Goal: Task Accomplishment & Management: Use online tool/utility

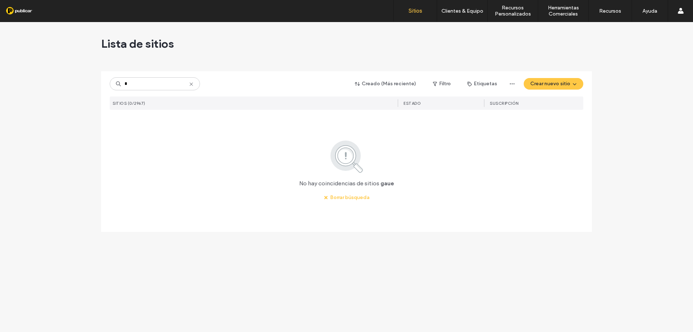
type input "*"
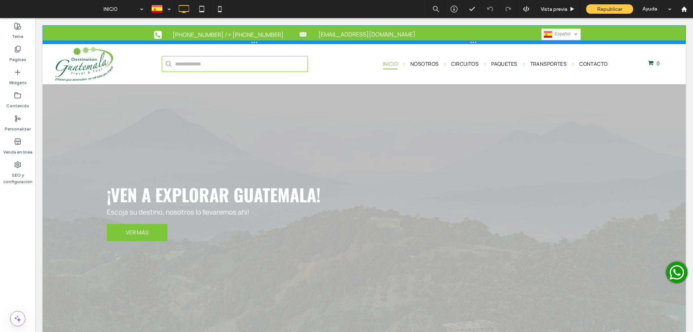
drag, startPoint x: 302, startPoint y: 42, endPoint x: 301, endPoint y: -3, distance: 44.8
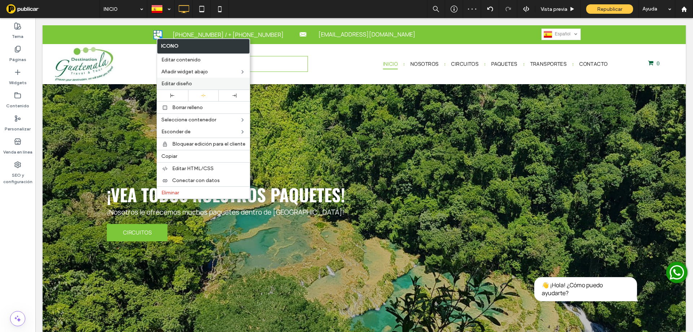
click at [177, 80] on div "Editar diseño" at bounding box center [203, 84] width 93 height 12
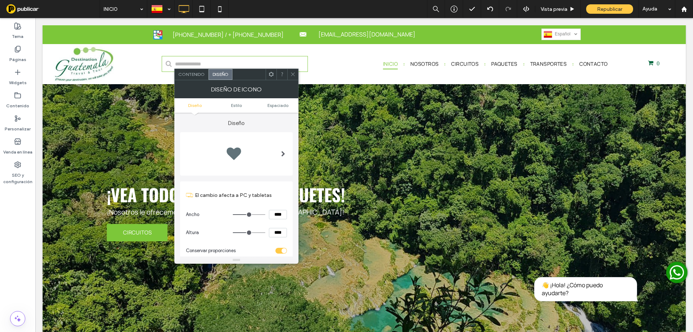
click at [274, 108] on ul "Diseño [PERSON_NAME]" at bounding box center [236, 105] width 124 height 14
click at [274, 108] on span "Espaciado" at bounding box center [278, 105] width 21 height 5
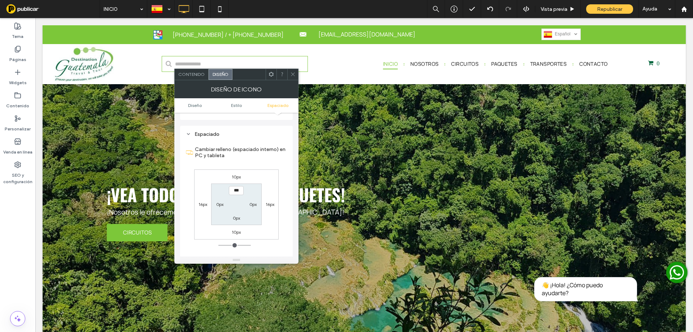
scroll to position [366, 0]
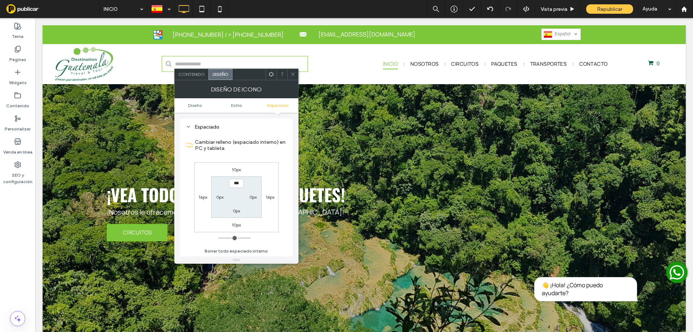
click at [237, 170] on label "10px" at bounding box center [236, 169] width 9 height 5
type input "**"
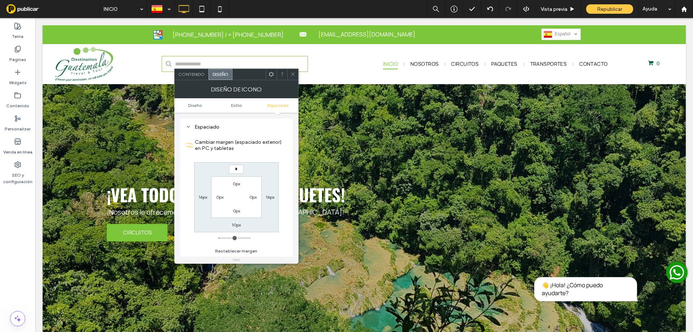
type input "*"
type input "***"
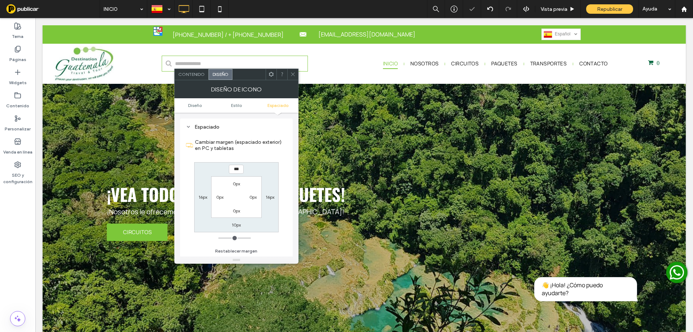
click at [233, 227] on label "10px" at bounding box center [236, 224] width 9 height 5
type input "**"
type input "*"
type input "***"
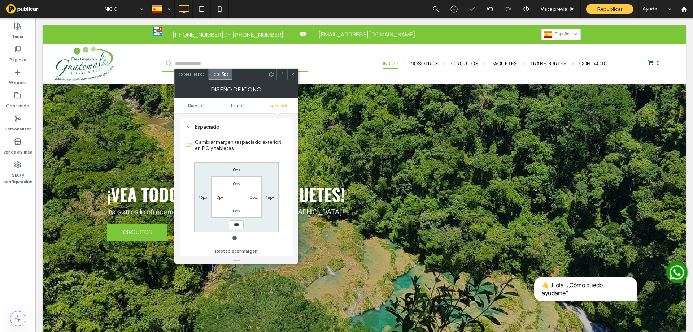
click at [261, 173] on div "0px 16px *** 16px 0px 0px 0px 0px" at bounding box center [236, 197] width 84 height 70
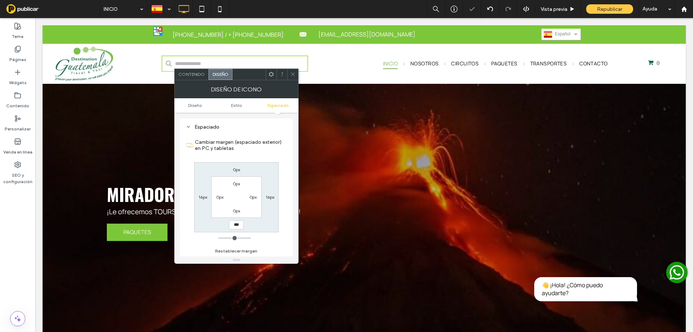
click at [292, 73] on icon at bounding box center [292, 73] width 5 height 5
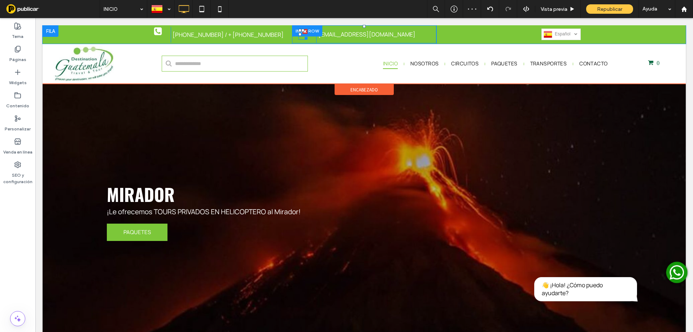
click at [302, 39] on div at bounding box center [304, 36] width 5 height 5
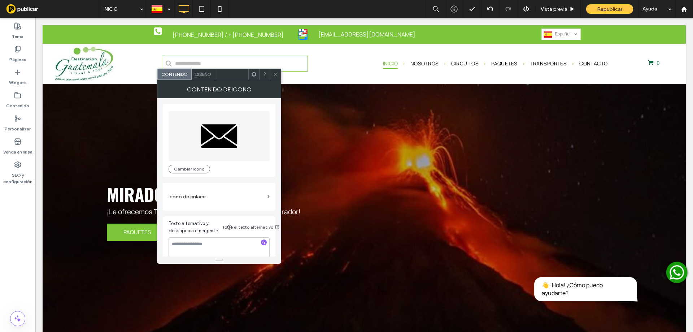
click at [203, 73] on span "Diseño" at bounding box center [203, 73] width 16 height 5
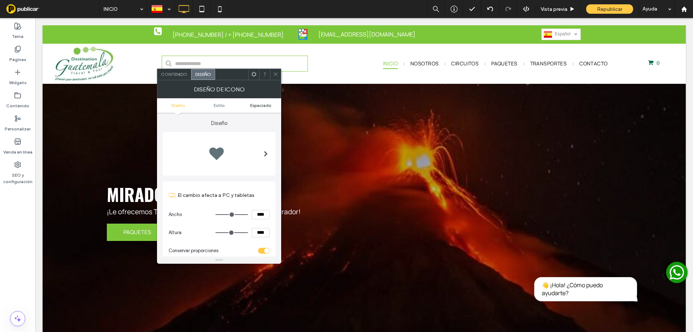
click at [257, 104] on span "Espaciado" at bounding box center [260, 105] width 21 height 5
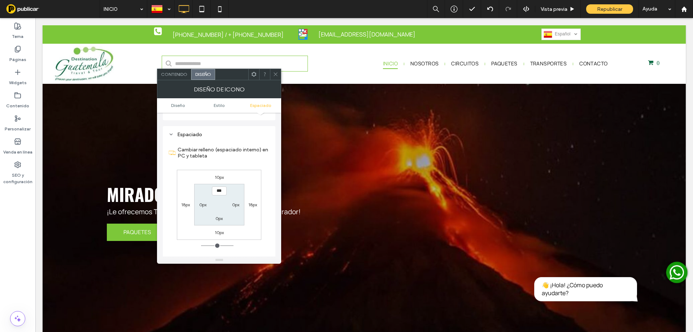
scroll to position [385, 0]
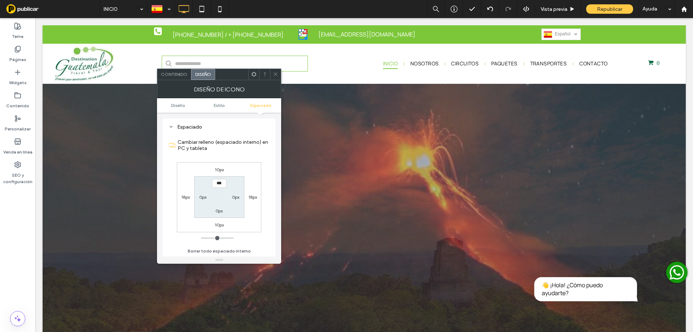
click at [221, 170] on label "10px" at bounding box center [219, 169] width 9 height 5
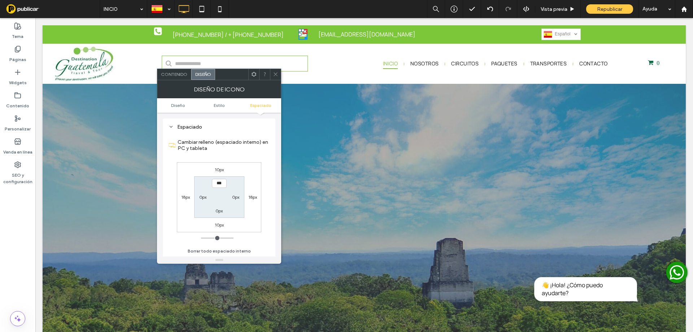
type input "**"
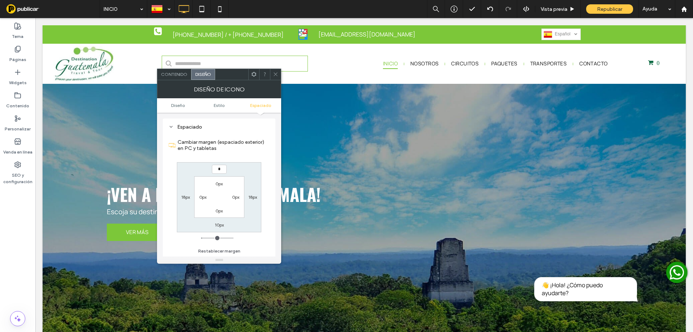
type input "*"
type input "***"
click at [216, 225] on label "10px" at bounding box center [219, 224] width 9 height 5
type input "**"
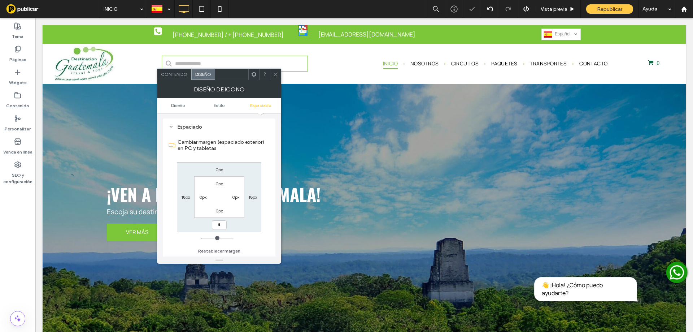
type input "*"
type input "***"
click at [239, 158] on section "Cambiar margen (espaciado exterior) en PC y tabletas" at bounding box center [219, 145] width 101 height 27
click at [276, 76] on icon at bounding box center [275, 73] width 5 height 5
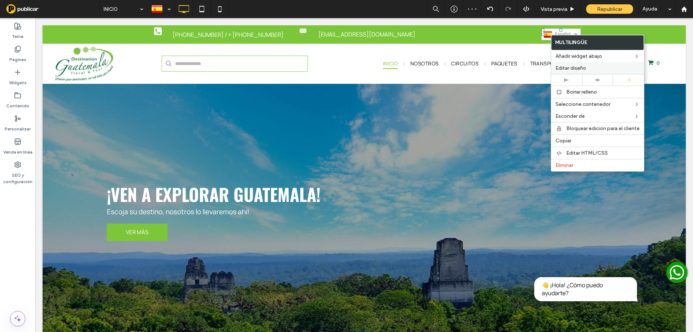
click at [557, 66] on span "Editar diseño" at bounding box center [571, 68] width 31 height 6
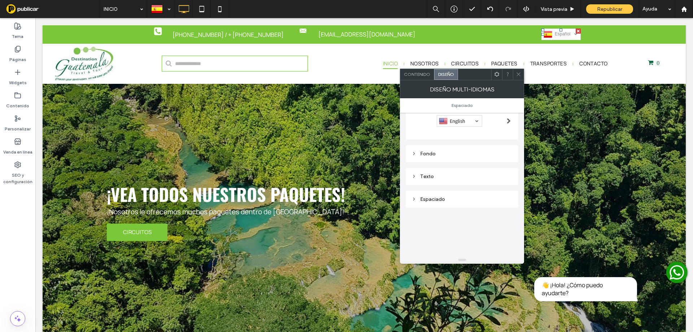
scroll to position [60, 0]
click at [443, 186] on div "Espaciado" at bounding box center [462, 189] width 101 height 6
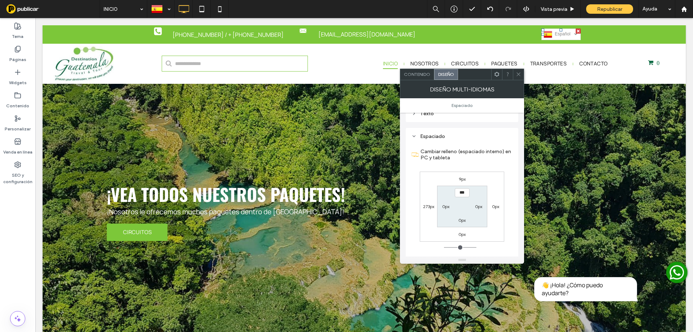
scroll to position [120, 0]
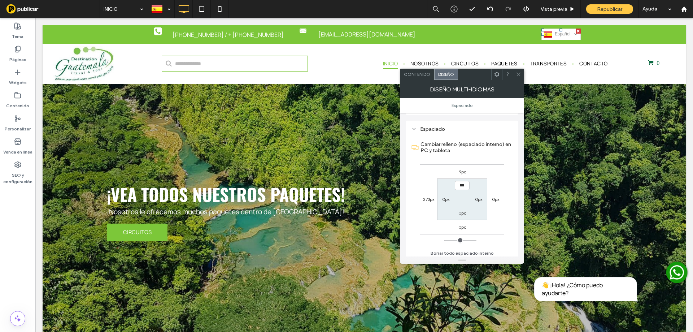
click at [465, 172] on label "9px" at bounding box center [462, 171] width 7 height 5
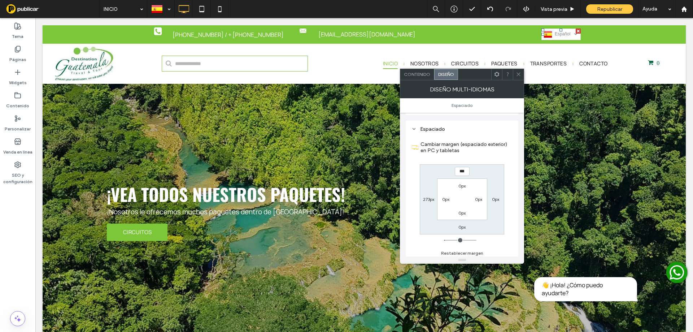
type input "*"
type input "***"
click at [473, 161] on div "Cambiar margen (espaciado exterior) en PC y tabletas *** 0px 0px 273px 0px 0px …" at bounding box center [462, 196] width 101 height 125
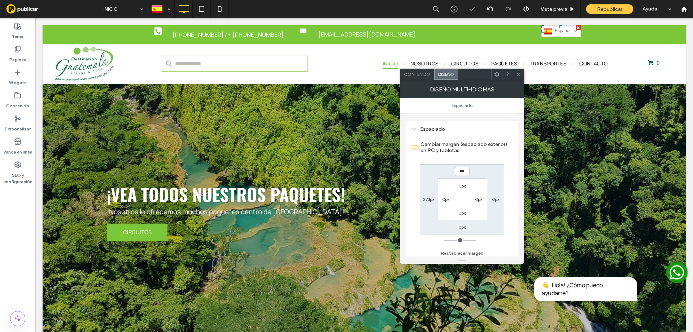
click at [514, 70] on div at bounding box center [518, 74] width 11 height 11
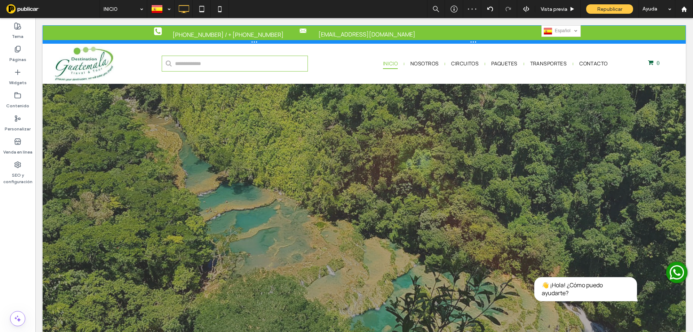
drag, startPoint x: 462, startPoint y: 43, endPoint x: 464, endPoint y: -25, distance: 67.6
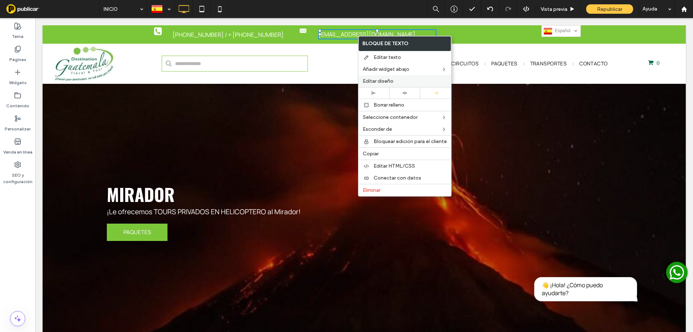
click at [392, 82] on span "Editar diseño" at bounding box center [378, 81] width 31 height 6
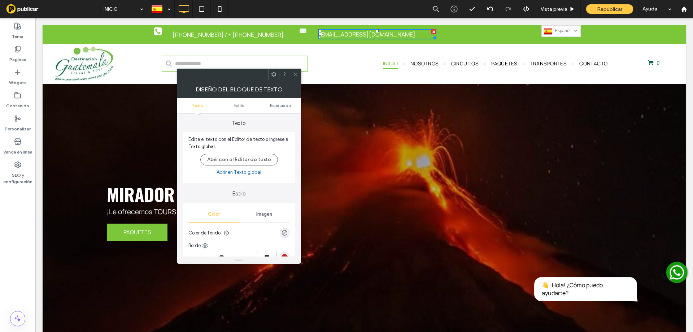
click at [276, 110] on ul "Texto Estilo Espaciado" at bounding box center [239, 105] width 124 height 14
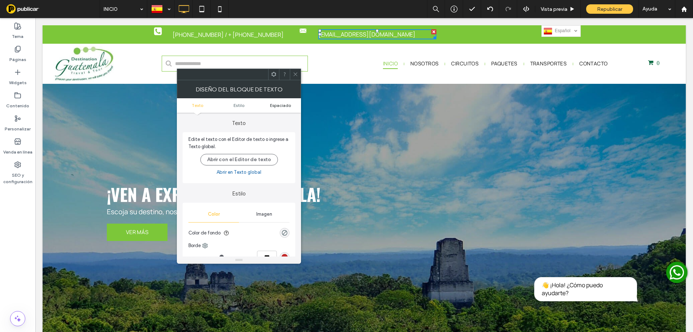
click at [275, 103] on span "Espaciado" at bounding box center [280, 105] width 21 height 5
click at [276, 105] on span "Espaciado" at bounding box center [280, 105] width 21 height 5
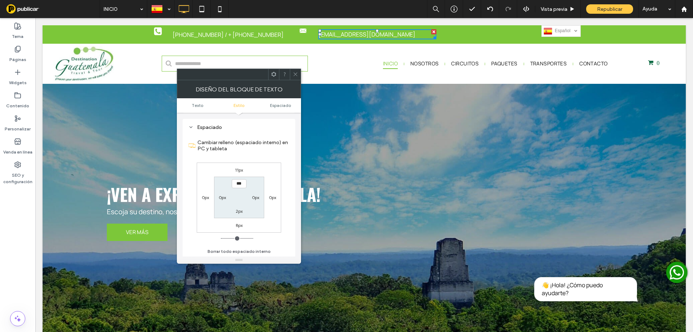
scroll to position [184, 0]
click at [235, 169] on label "11px" at bounding box center [239, 169] width 8 height 5
type input "**"
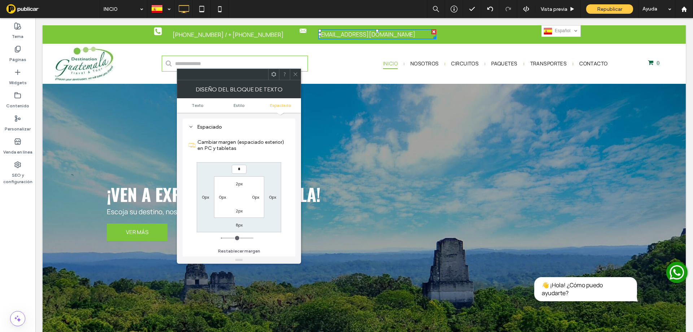
type input "*"
type input "***"
click at [237, 226] on label "8px" at bounding box center [239, 224] width 7 height 5
type input "*"
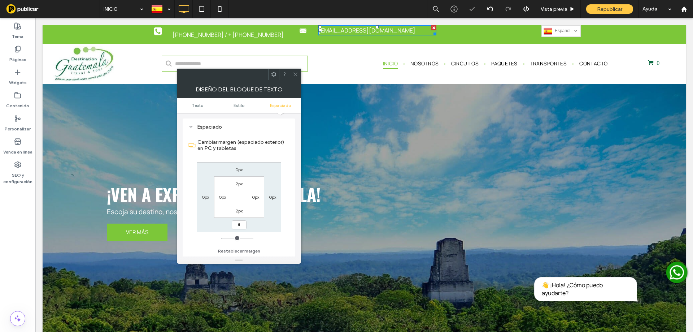
type input "*"
type input "***"
click at [261, 159] on div "Cambiar margen (espaciado exterior) en PC y tabletas 0px 0px *** 0px 2px 0px 2p…" at bounding box center [238, 194] width 101 height 125
click at [300, 75] on div at bounding box center [295, 74] width 11 height 11
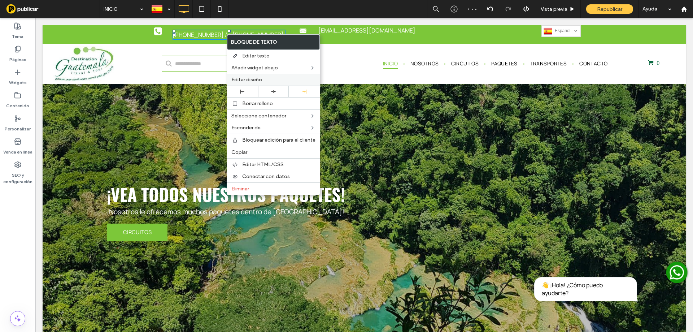
click at [243, 77] on span "Editar diseño" at bounding box center [246, 80] width 31 height 6
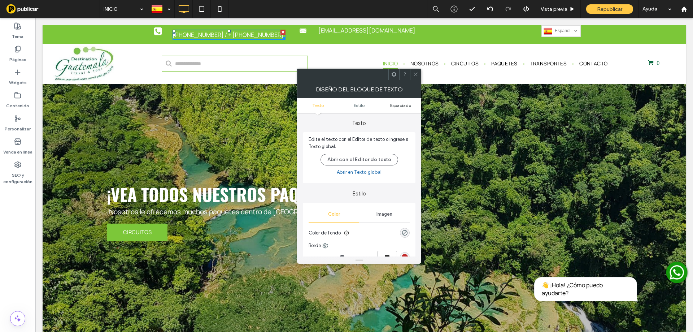
click at [398, 106] on span "Espaciado" at bounding box center [400, 105] width 21 height 5
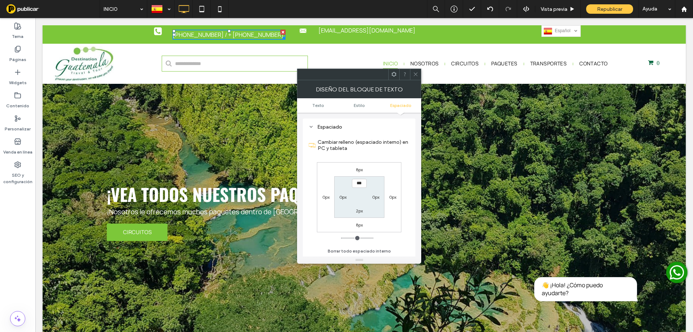
click at [360, 169] on label "8px" at bounding box center [359, 169] width 7 height 5
type input "*"
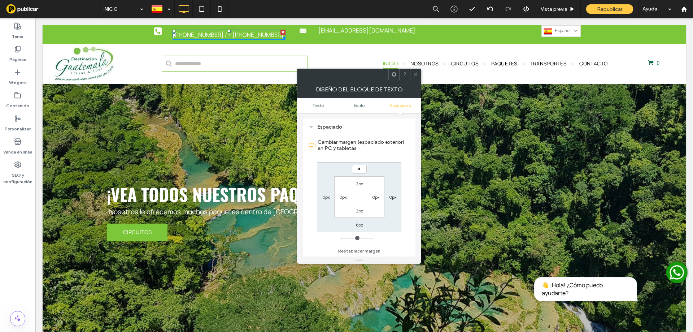
type input "*"
type input "***"
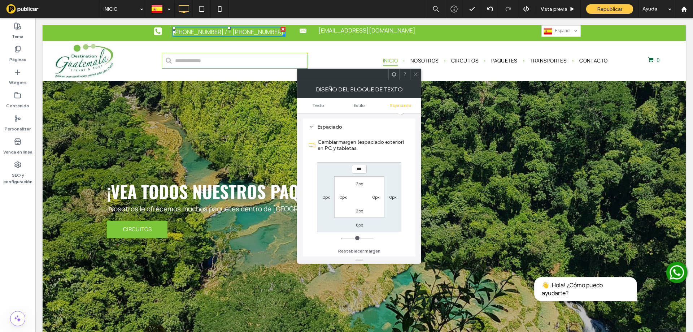
click at [358, 226] on label "8px" at bounding box center [359, 224] width 7 height 5
type input "*"
type input "***"
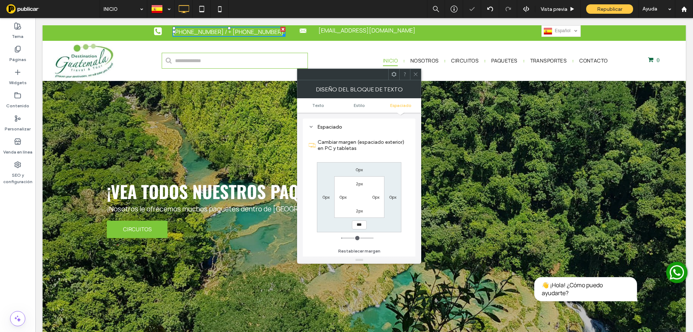
click at [381, 171] on div "0px 0px *** 0px 2px 0px 2px 0px" at bounding box center [359, 197] width 84 height 70
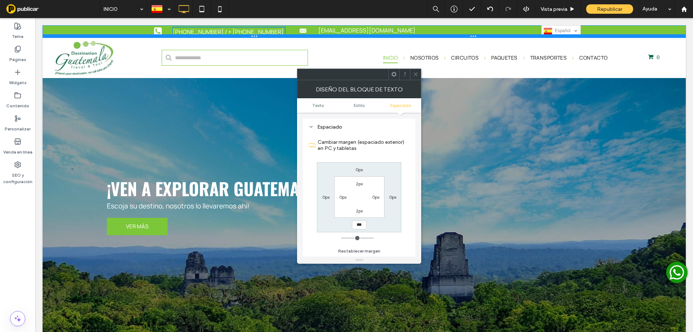
drag, startPoint x: 350, startPoint y: 35, endPoint x: 353, endPoint y: 23, distance: 12.9
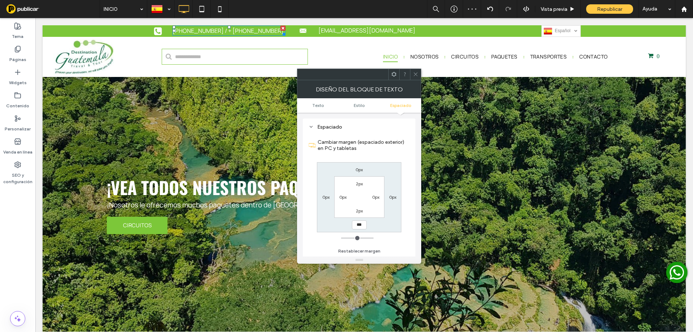
click at [0, 0] on div at bounding box center [0, 0] width 0 height 0
drag, startPoint x: 227, startPoint y: 27, endPoint x: 227, endPoint y: 22, distance: 4.7
click at [415, 74] on icon at bounding box center [415, 73] width 5 height 5
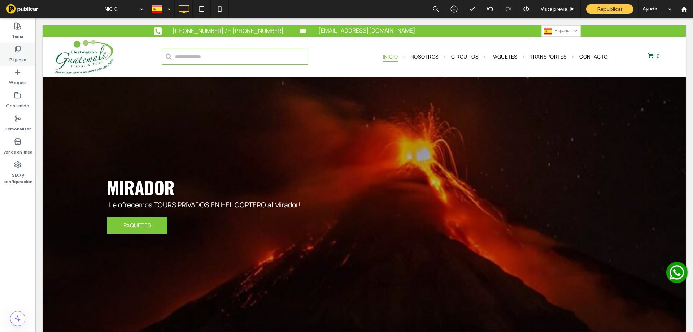
click at [16, 57] on label "Páginas" at bounding box center [17, 58] width 17 height 10
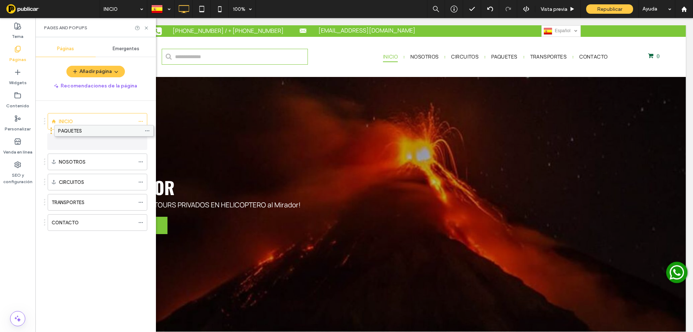
drag, startPoint x: 61, startPoint y: 184, endPoint x: 68, endPoint y: 135, distance: 49.2
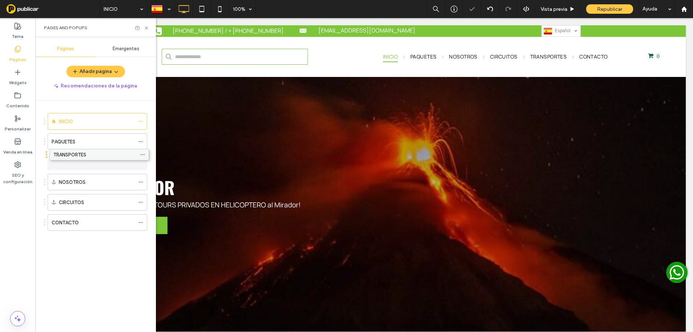
drag, startPoint x: 61, startPoint y: 201, endPoint x: 63, endPoint y: 156, distance: 45.2
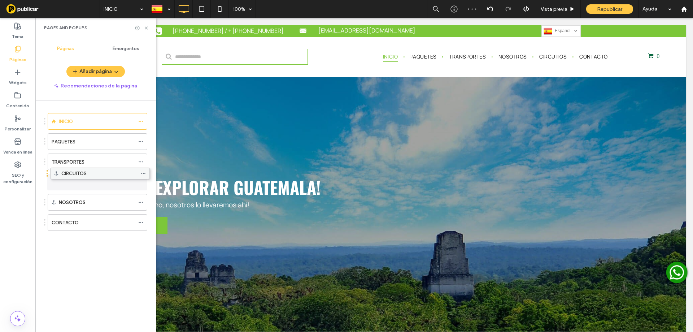
drag, startPoint x: 78, startPoint y: 199, endPoint x: 81, endPoint y: 172, distance: 26.8
click at [71, 201] on label "NOSOTROS" at bounding box center [72, 202] width 27 height 13
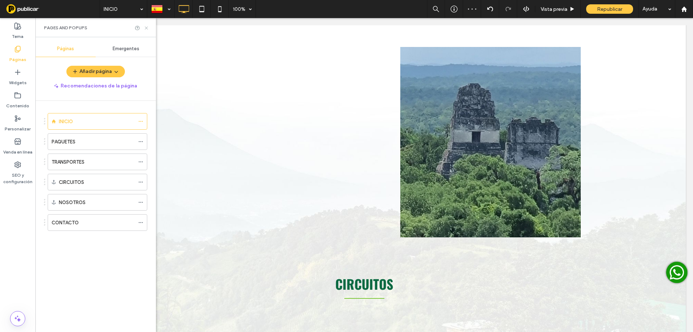
click at [144, 29] on icon at bounding box center [146, 27] width 5 height 5
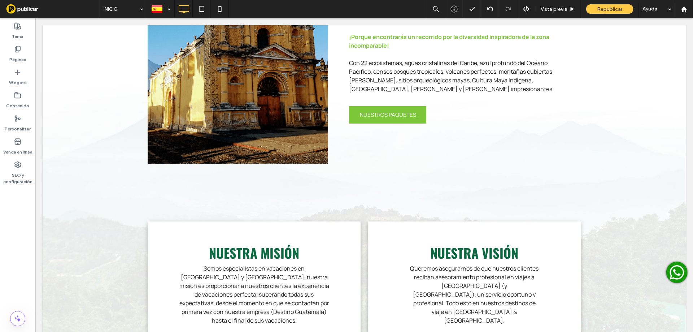
scroll to position [1024, 0]
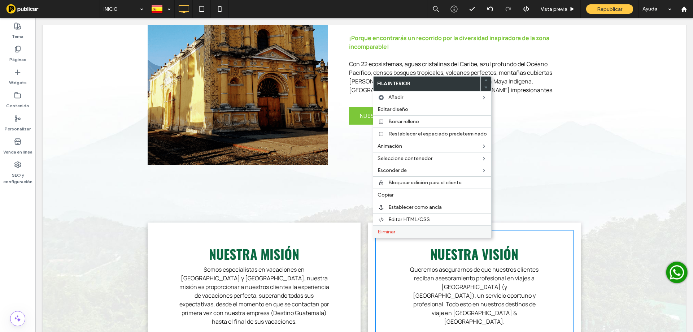
click at [382, 234] on span "Eliminar" at bounding box center [387, 232] width 18 height 6
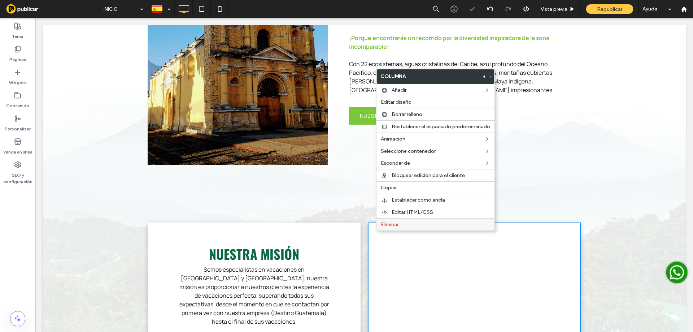
click at [390, 225] on span "Eliminar" at bounding box center [390, 224] width 18 height 6
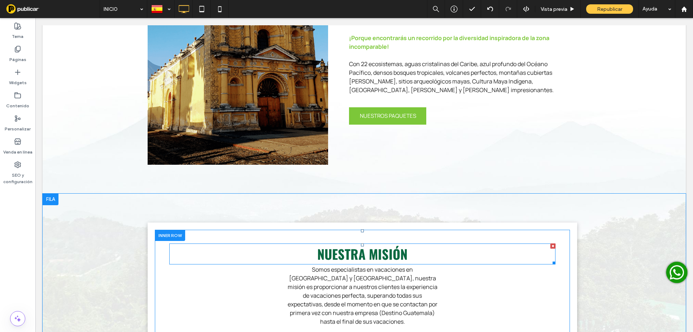
click at [351, 244] on span "NUESTRA MISIÓN" at bounding box center [362, 253] width 90 height 19
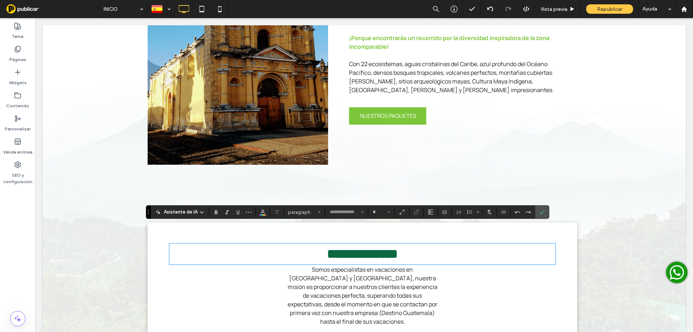
type input "******"
type input "**"
click at [347, 247] on span "**********" at bounding box center [362, 253] width 71 height 13
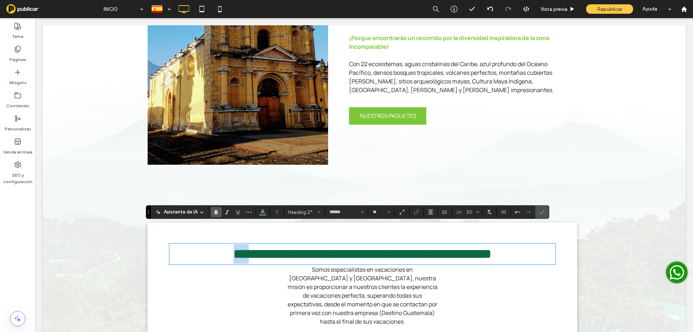
drag, startPoint x: 214, startPoint y: 238, endPoint x: 184, endPoint y: 238, distance: 30.3
click at [184, 244] on h2 "**********" at bounding box center [362, 253] width 386 height 19
click at [540, 210] on icon "Confirmar" at bounding box center [542, 212] width 6 height 6
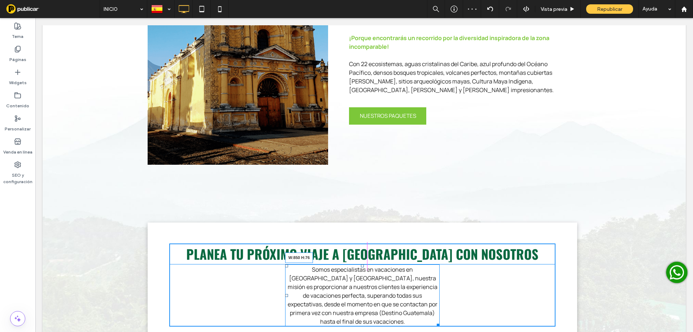
drag, startPoint x: 432, startPoint y: 298, endPoint x: 508, endPoint y: 298, distance: 76.2
click at [508, 298] on div "PLANEA TU PRÓXIMO VIAJE A [GEOGRAPHIC_DATA] CON NOSOTROS Somos especialistas en…" at bounding box center [364, 285] width 643 height 183
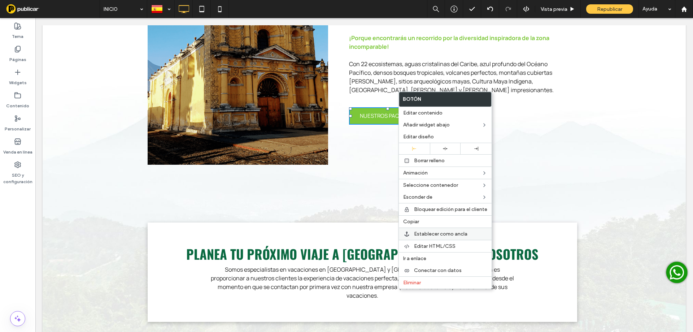
drag, startPoint x: 412, startPoint y: 221, endPoint x: 407, endPoint y: 233, distance: 13.1
click at [412, 222] on span "Copiar" at bounding box center [411, 221] width 16 height 6
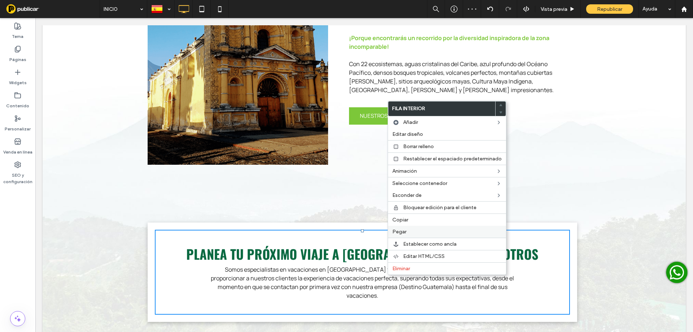
click at [400, 234] on span "Pegar" at bounding box center [399, 232] width 14 height 6
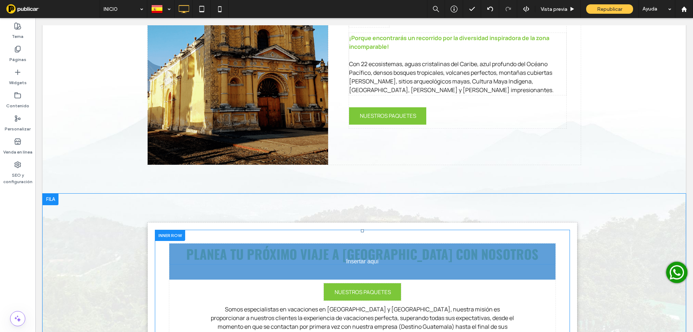
drag, startPoint x: 377, startPoint y: 253, endPoint x: 375, endPoint y: 230, distance: 23.2
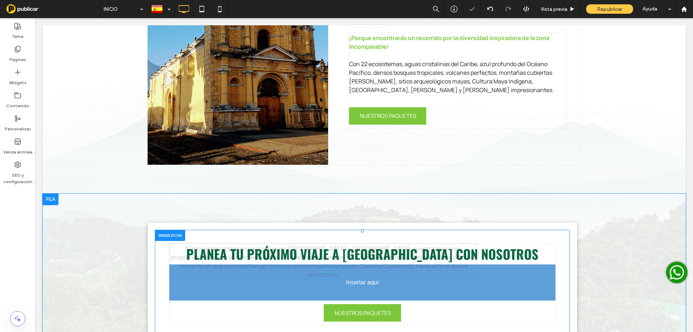
drag, startPoint x: 365, startPoint y: 289, endPoint x: 368, endPoint y: 251, distance: 37.7
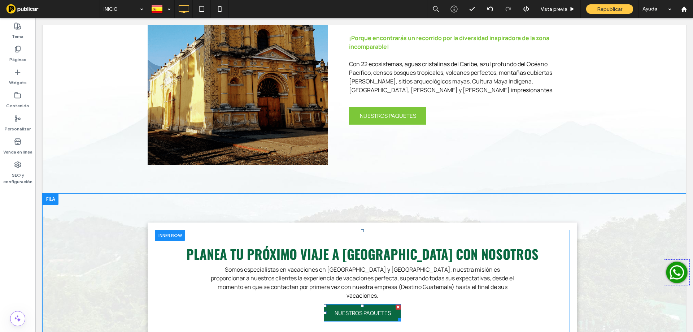
click at [373, 305] on span "NUESTROS PAQUETES" at bounding box center [363, 312] width 56 height 15
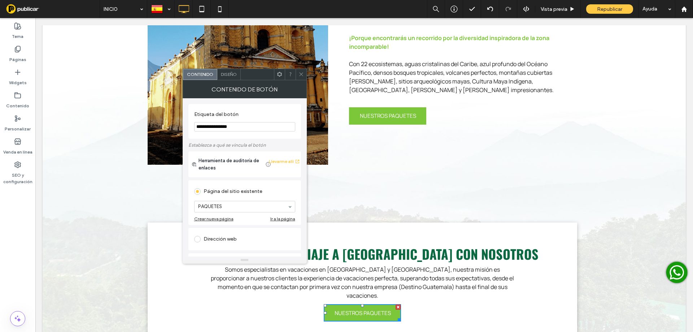
click at [239, 127] on input "**********" at bounding box center [244, 126] width 101 height 9
type input "*"
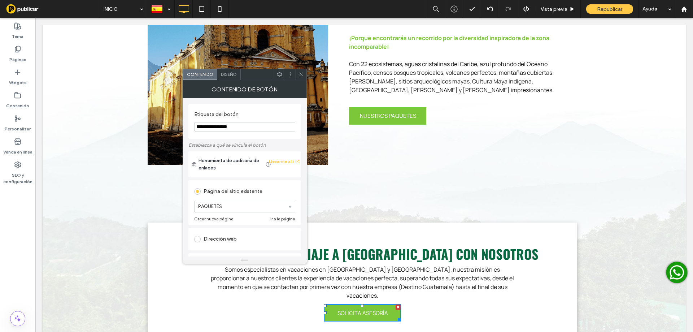
type input "**********"
click at [215, 239] on div "Dirección web" at bounding box center [244, 239] width 101 height 12
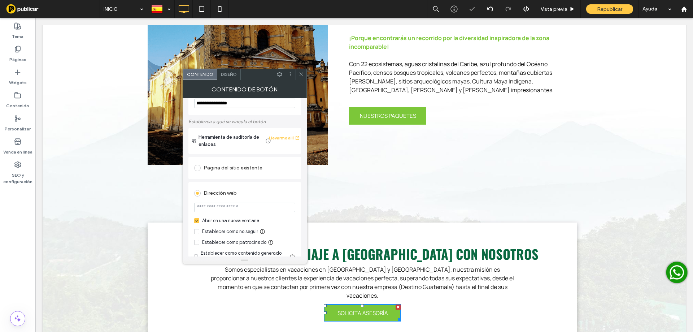
scroll to position [24, 0]
click at [229, 209] on input "url" at bounding box center [244, 206] width 101 height 9
paste input "**********"
type input "**********"
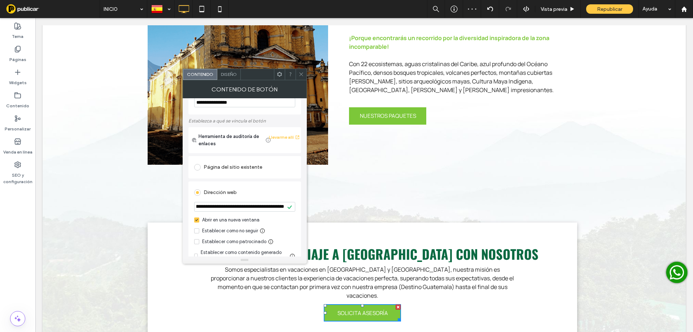
click at [300, 73] on icon at bounding box center [301, 73] width 5 height 5
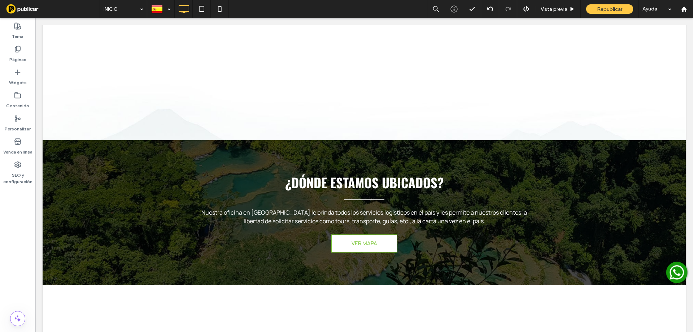
scroll to position [1946, 0]
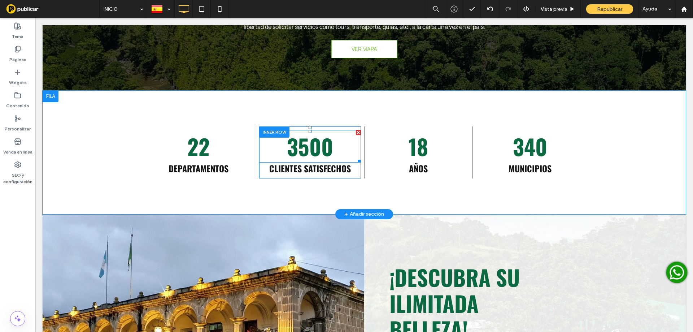
click at [295, 130] on span at bounding box center [310, 146] width 102 height 32
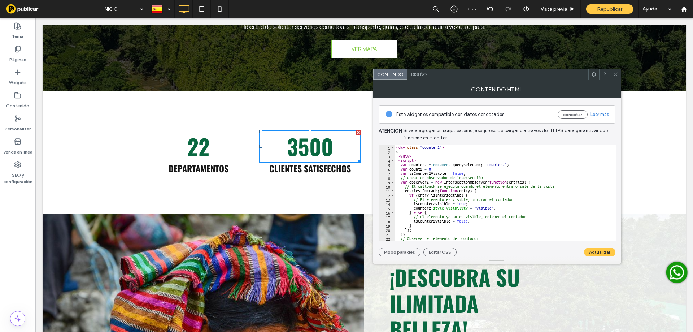
click at [613, 75] on icon at bounding box center [615, 73] width 5 height 5
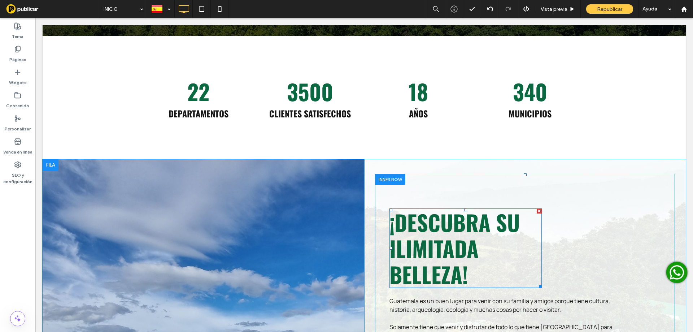
scroll to position [2006, 0]
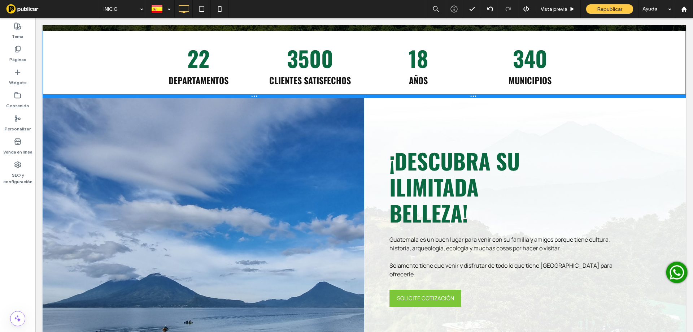
drag, startPoint x: 425, startPoint y: 126, endPoint x: 428, endPoint y: 67, distance: 59.3
click at [428, 94] on div at bounding box center [364, 96] width 643 height 4
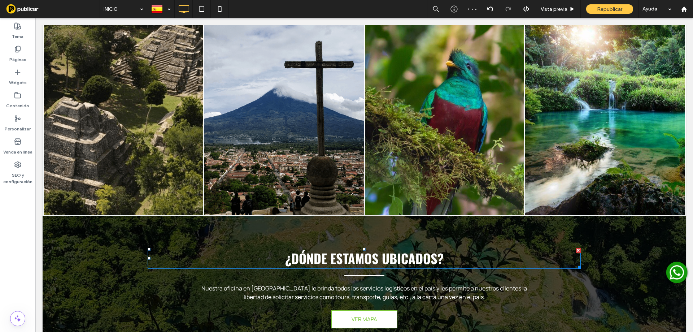
scroll to position [1657, 0]
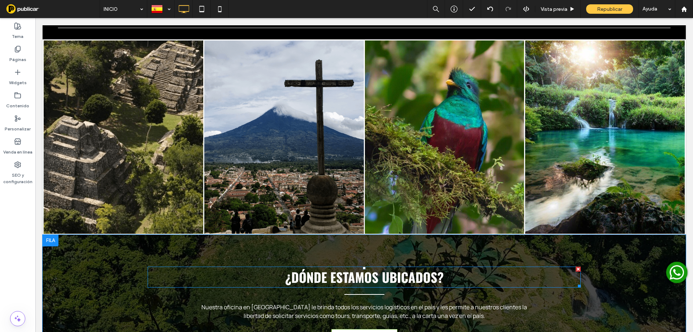
click at [345, 267] on span "¿DÓNDE ESTAMOS UBICADOS?" at bounding box center [364, 276] width 158 height 19
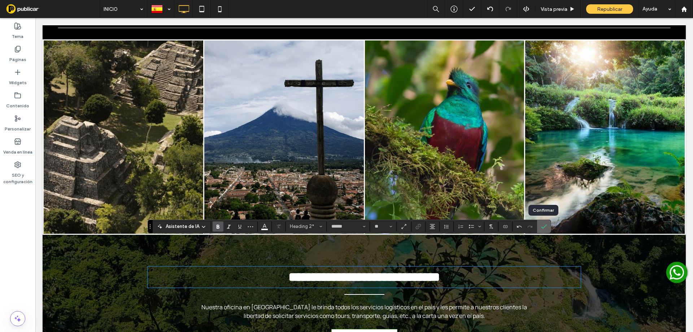
click at [542, 229] on icon "Confirmar" at bounding box center [544, 226] width 6 height 6
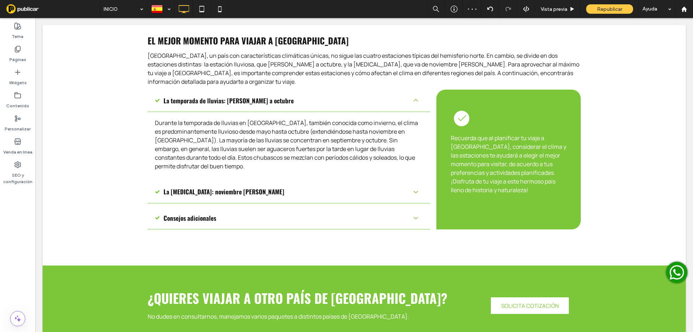
scroll to position [2251, 0]
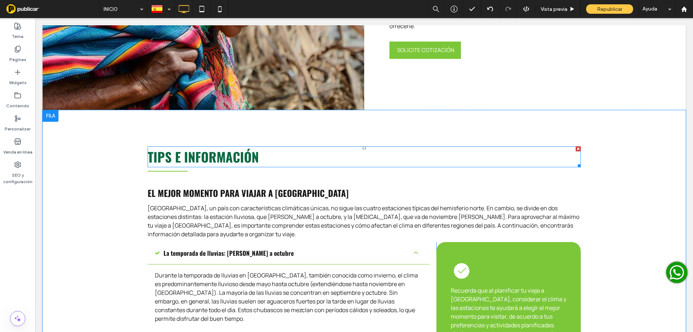
click at [247, 147] on span "TIPS E INFORMACIÓN" at bounding box center [203, 156] width 111 height 19
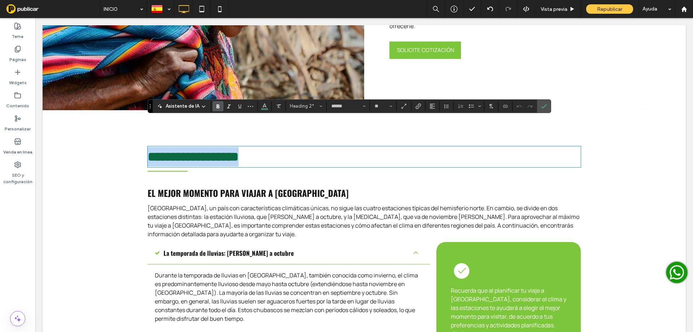
click at [262, 147] on h2 "**********" at bounding box center [364, 156] width 433 height 19
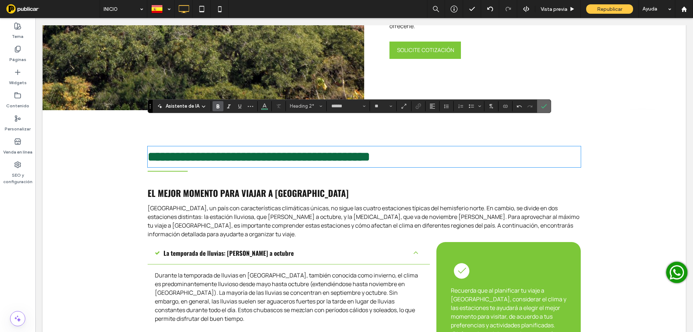
click at [543, 108] on icon "Confirmar" at bounding box center [544, 106] width 6 height 6
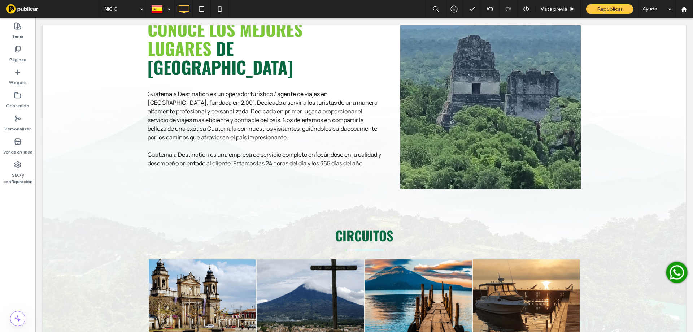
scroll to position [286, 0]
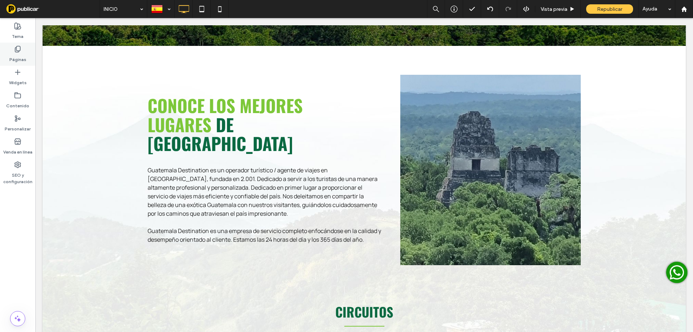
click at [19, 55] on label "Páginas" at bounding box center [17, 58] width 17 height 10
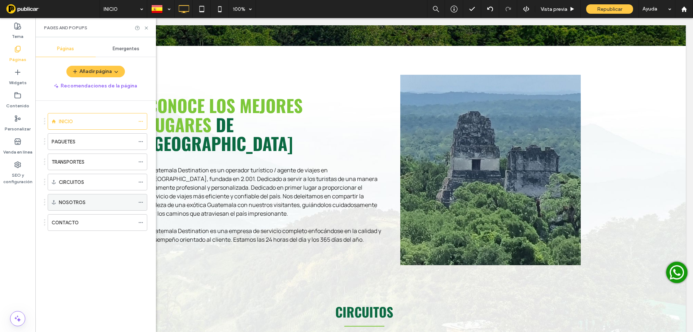
click at [139, 199] on span at bounding box center [140, 202] width 5 height 11
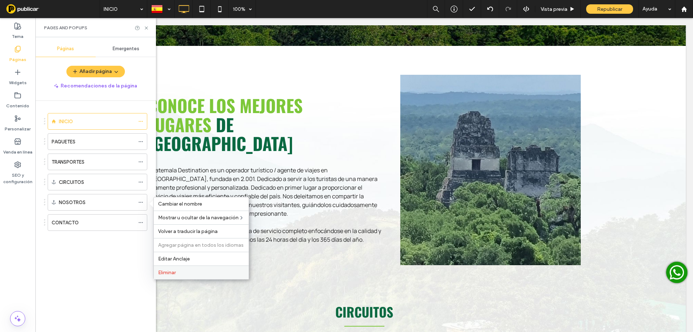
click at [166, 270] on span "Eliminar" at bounding box center [167, 272] width 18 height 6
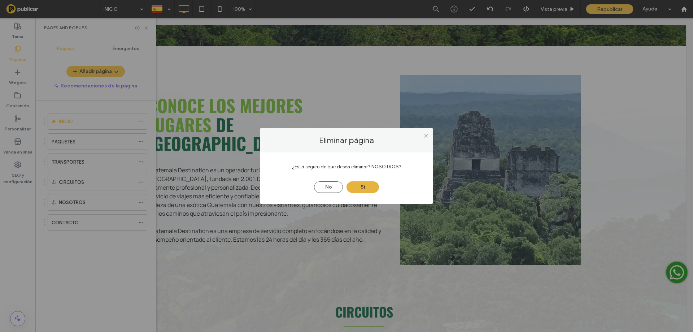
click at [366, 186] on button "Sí" at bounding box center [363, 187] width 32 height 12
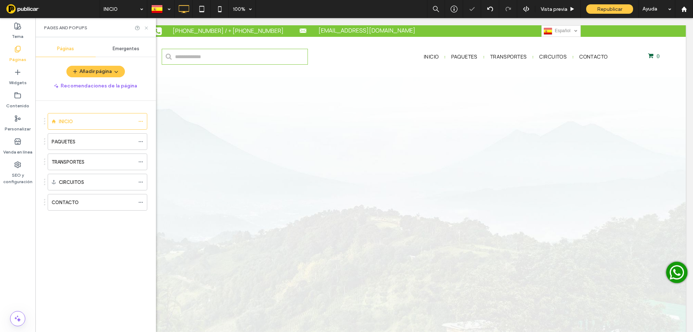
scroll to position [0, 0]
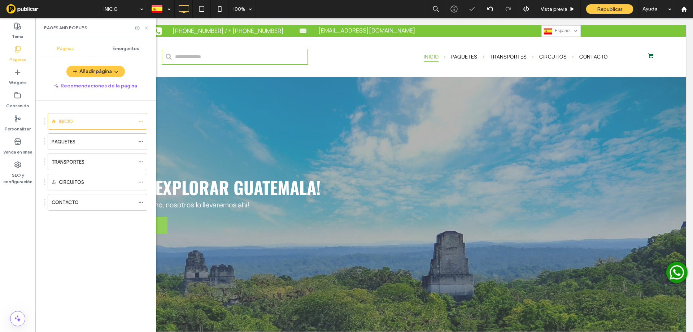
click at [147, 29] on use at bounding box center [146, 27] width 3 height 3
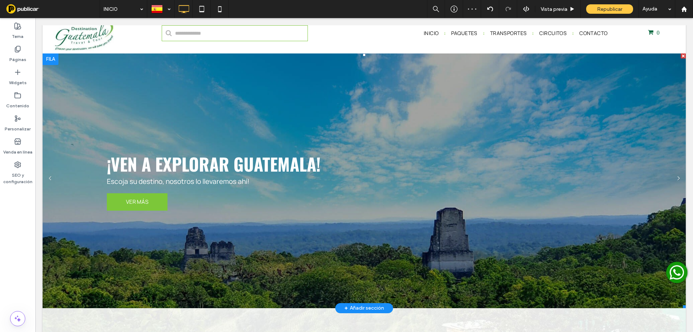
scroll to position [36, 0]
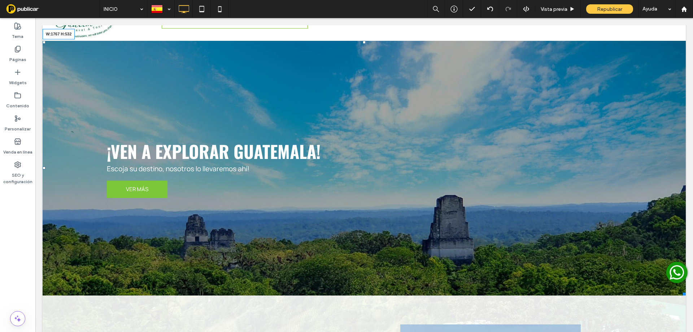
drag, startPoint x: 679, startPoint y: 293, endPoint x: 690, endPoint y: 230, distance: 63.5
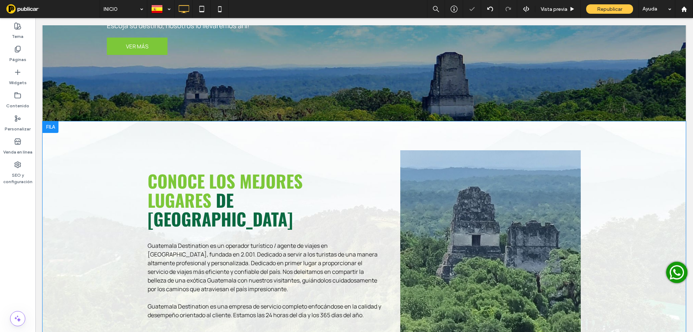
scroll to position [181, 0]
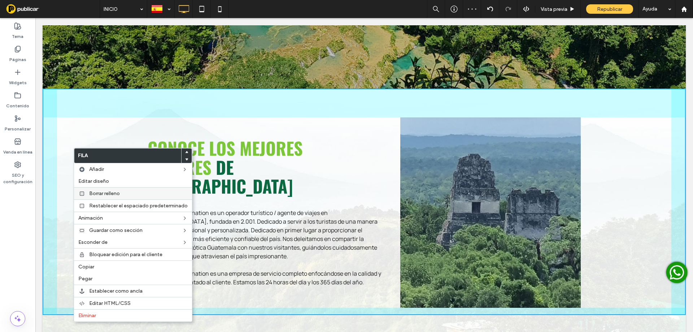
click at [106, 191] on span "Borrar relleno" at bounding box center [104, 193] width 31 height 6
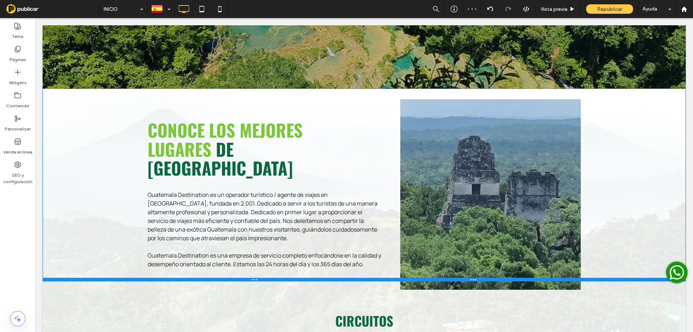
drag, startPoint x: 546, startPoint y: 259, endPoint x: 579, endPoint y: 299, distance: 52.0
click at [547, 281] on div at bounding box center [364, 280] width 643 height 4
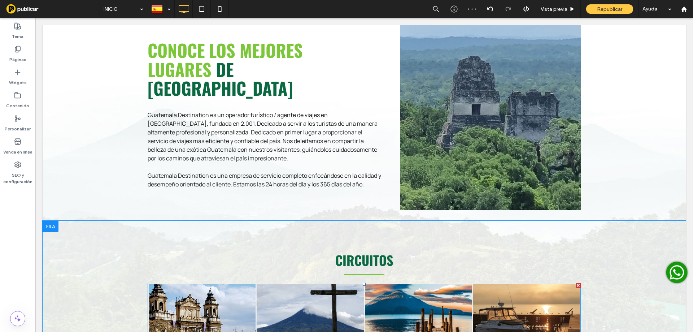
scroll to position [325, 0]
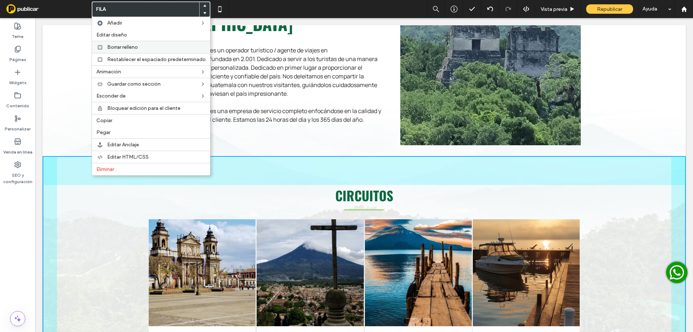
click at [125, 46] on span "Borrar relleno" at bounding box center [122, 47] width 31 height 6
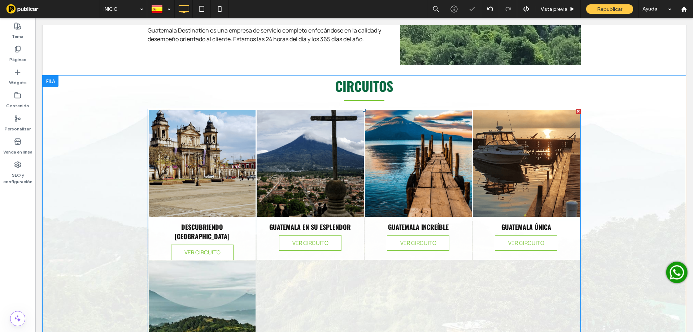
scroll to position [421, 0]
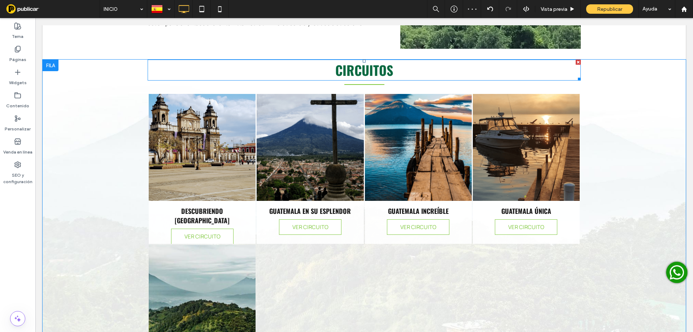
click at [386, 60] on span "CIRCUITOS" at bounding box center [364, 69] width 58 height 19
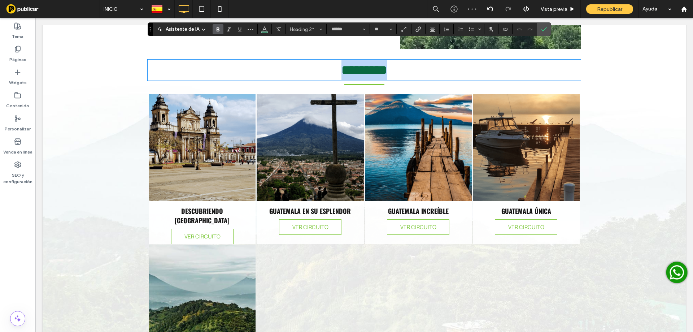
click at [391, 60] on h2 "*********" at bounding box center [364, 69] width 433 height 19
click at [544, 29] on use "Confirmar" at bounding box center [544, 29] width 6 height 4
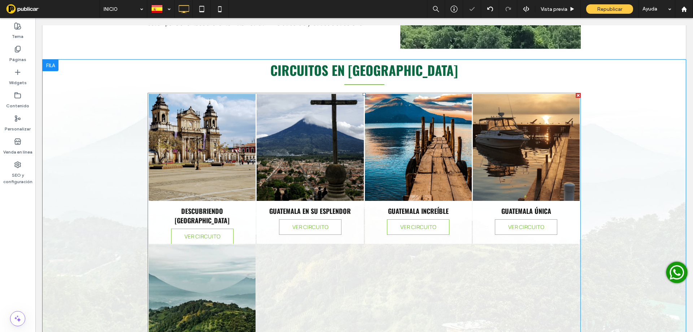
click at [408, 128] on link at bounding box center [418, 147] width 113 height 113
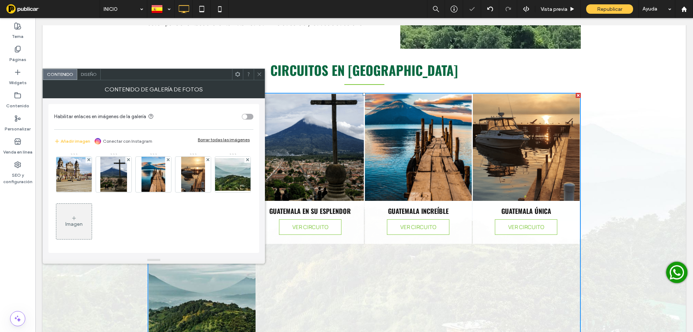
click at [90, 72] on span "Diseño" at bounding box center [89, 73] width 16 height 5
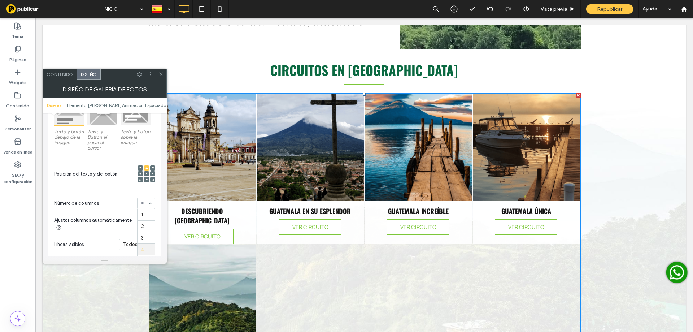
scroll to position [156, 0]
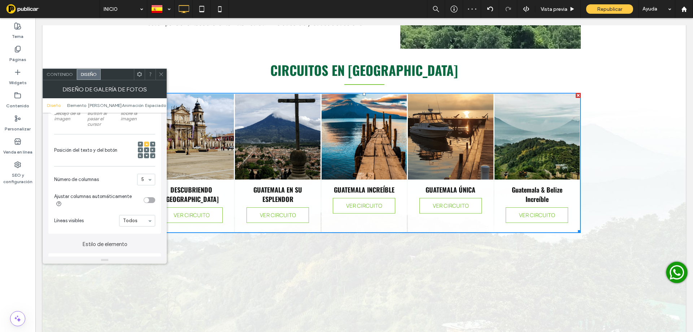
click at [160, 73] on icon at bounding box center [160, 73] width 5 height 5
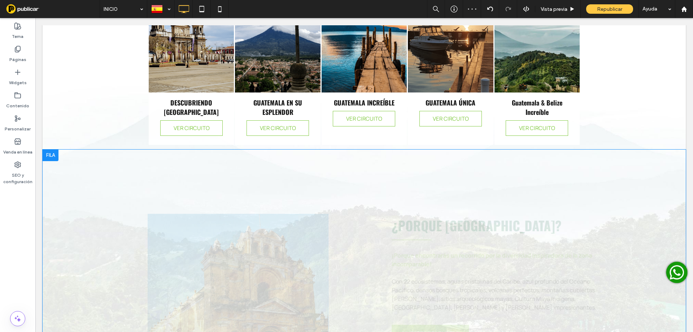
scroll to position [517, 0]
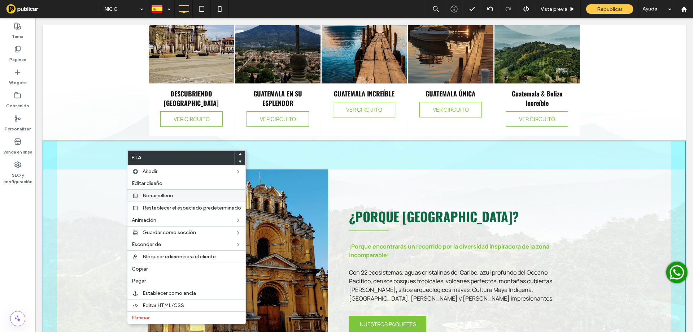
click at [143, 192] on div "Borrar relleno" at bounding box center [186, 195] width 118 height 12
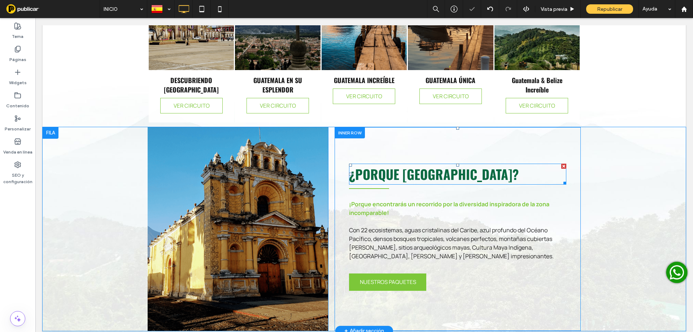
scroll to position [542, 0]
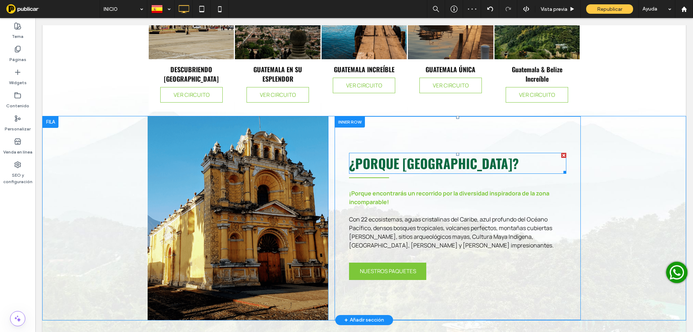
click at [404, 153] on span "¿PORQUE [GEOGRAPHIC_DATA]?" at bounding box center [434, 162] width 170 height 19
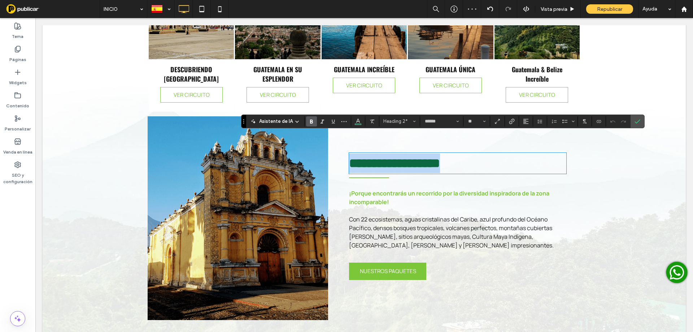
click at [400, 157] on span "**********" at bounding box center [394, 163] width 91 height 13
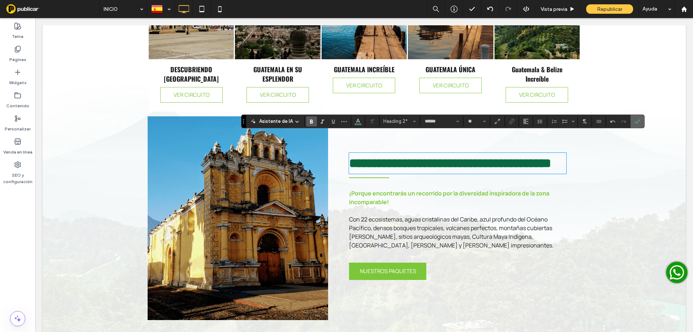
click at [639, 124] on span "Confirmar" at bounding box center [638, 121] width 6 height 12
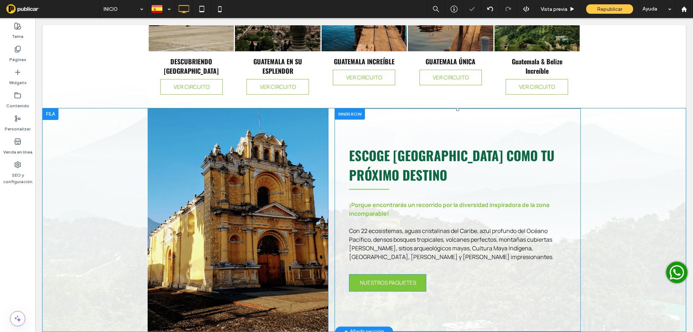
scroll to position [590, 0]
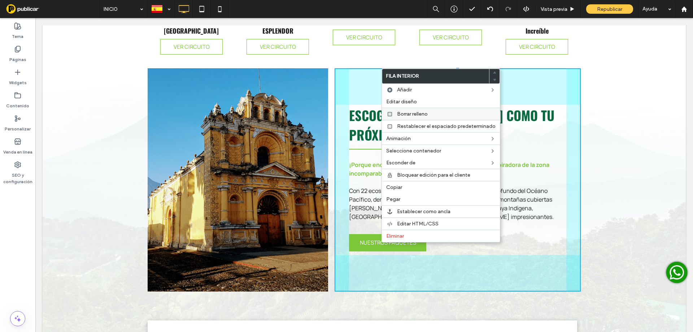
click at [412, 113] on span "Borrar relleno" at bounding box center [412, 114] width 31 height 6
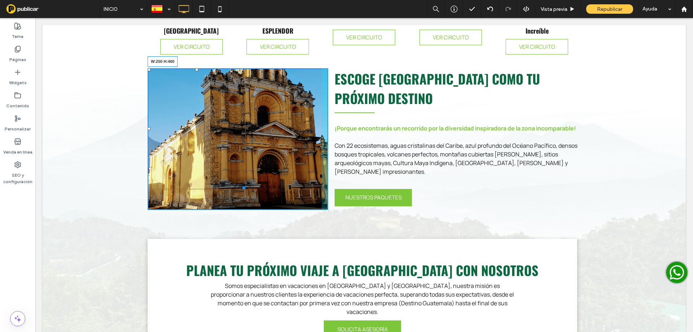
drag, startPoint x: 242, startPoint y: 166, endPoint x: 234, endPoint y: 211, distance: 45.8
click at [240, 189] on div at bounding box center [242, 186] width 5 height 5
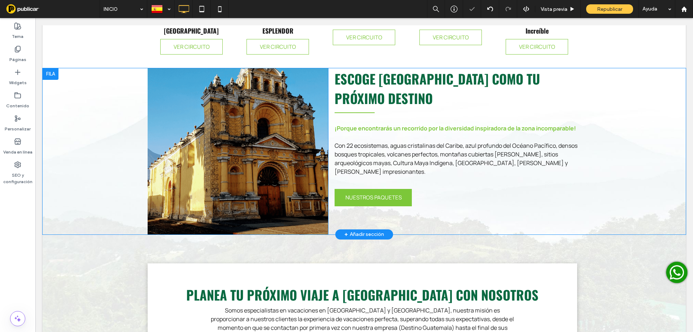
click at [259, 160] on div "Click To Paste" at bounding box center [238, 151] width 181 height 166
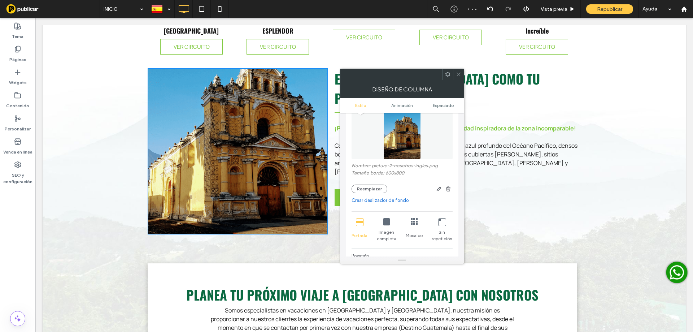
scroll to position [60, 0]
click at [387, 221] on icon at bounding box center [386, 219] width 7 height 7
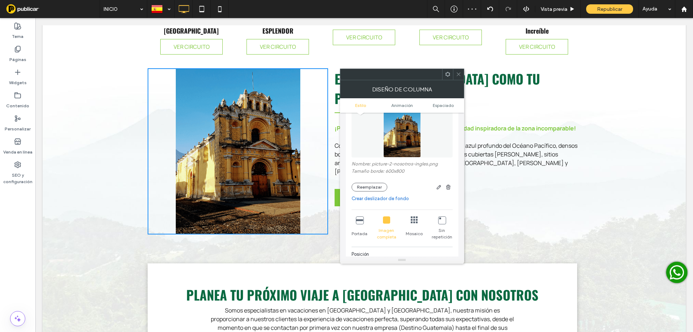
click at [456, 77] on icon at bounding box center [458, 73] width 5 height 5
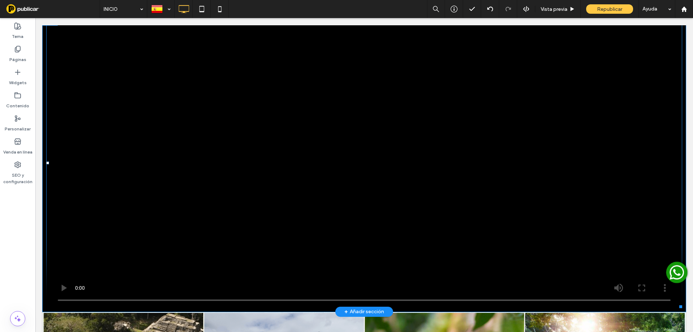
scroll to position [1011, 0]
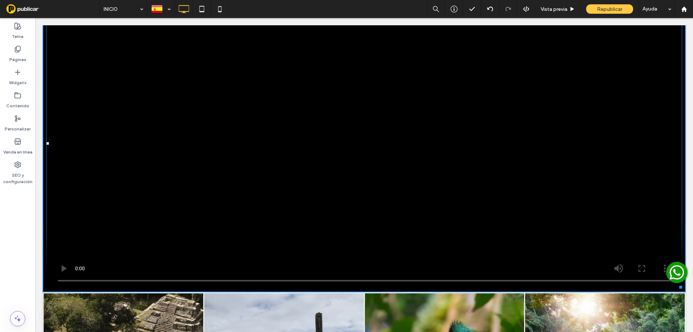
drag, startPoint x: 674, startPoint y: 257, endPoint x: 637, endPoint y: 144, distance: 119.7
click at [677, 283] on div at bounding box center [679, 285] width 5 height 5
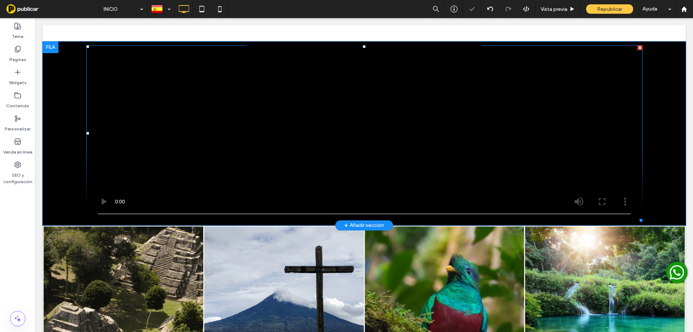
scroll to position [963, 0]
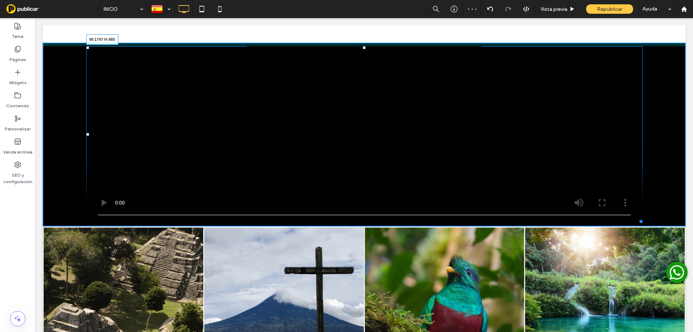
drag, startPoint x: 636, startPoint y: 193, endPoint x: 693, endPoint y: 192, distance: 57.1
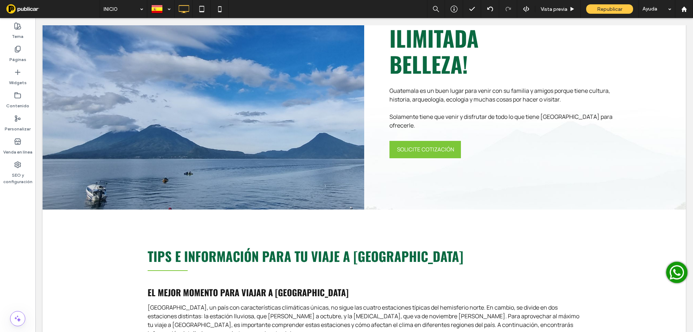
scroll to position [1496, 0]
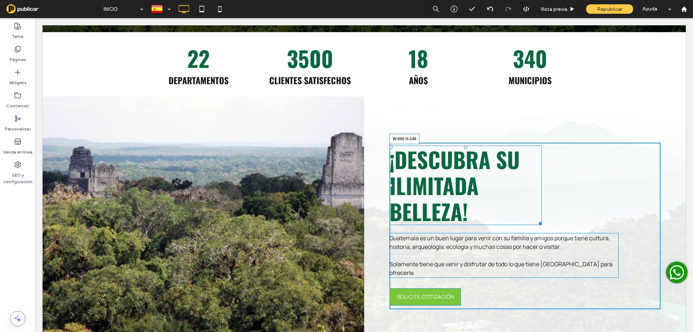
drag, startPoint x: 537, startPoint y: 192, endPoint x: 602, endPoint y: 192, distance: 64.3
click at [602, 192] on div "¡DESCUBRA SU ILIMITADA BELLEZA! W:600 H:148 Guatemala es un buen lugar para ven…" at bounding box center [525, 226] width 271 height 166
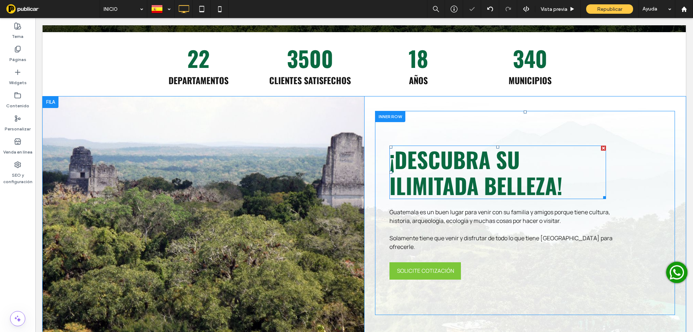
click at [482, 148] on span "¡DESCUBRA SU ILIMITADA BELLEZA!" at bounding box center [476, 172] width 173 height 58
type input "******"
type input "**"
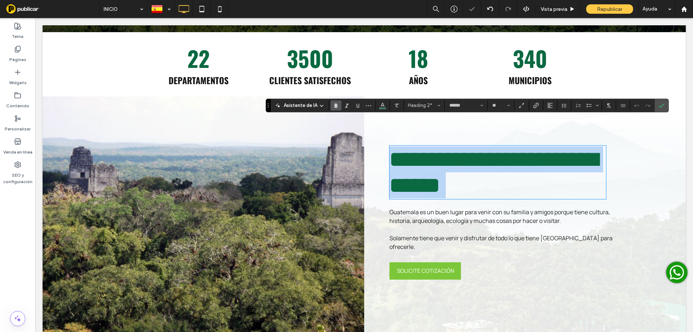
click at [494, 148] on span "**********" at bounding box center [494, 172] width 208 height 48
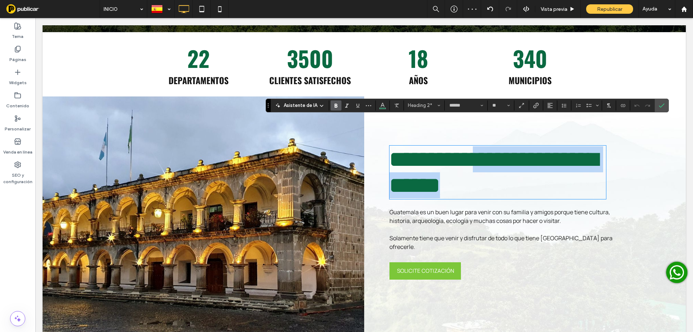
drag, startPoint x: 494, startPoint y: 131, endPoint x: 568, endPoint y: 152, distance: 76.9
click at [568, 152] on h2 "**********" at bounding box center [498, 172] width 217 height 52
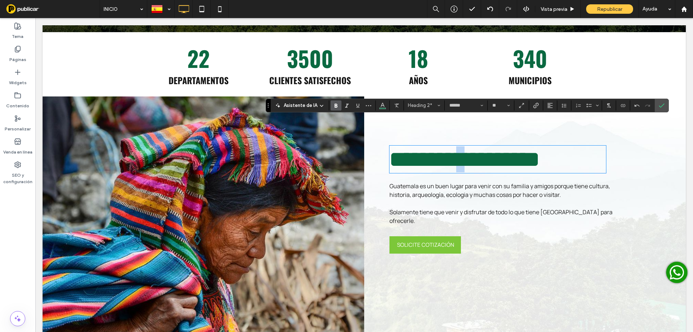
drag, startPoint x: 482, startPoint y: 134, endPoint x: 477, endPoint y: 134, distance: 5.1
click at [477, 148] on span "**********" at bounding box center [465, 159] width 150 height 22
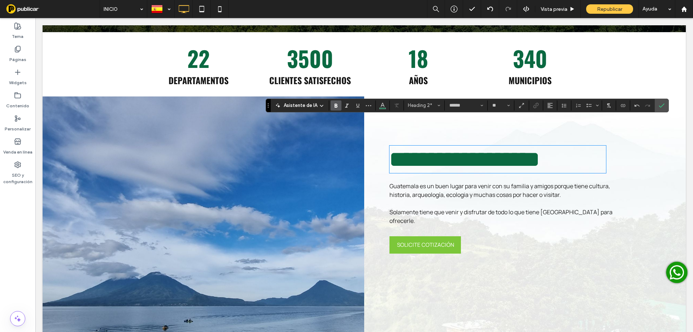
click at [584, 146] on h2 "**********" at bounding box center [498, 159] width 217 height 26
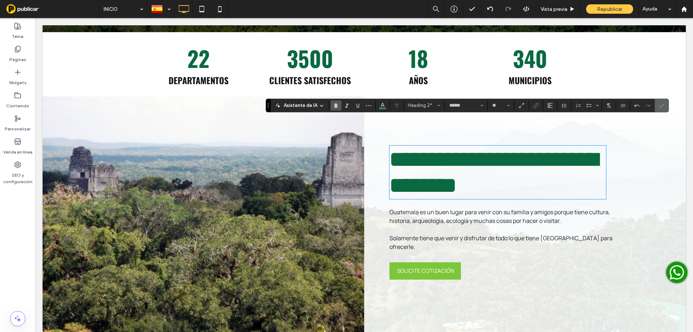
click at [663, 107] on icon "Confirmar" at bounding box center [662, 106] width 6 height 6
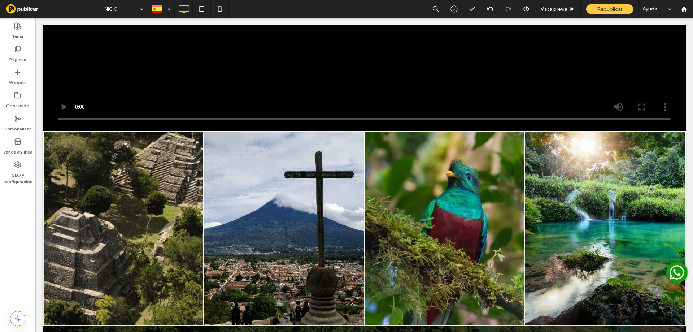
scroll to position [0, 0]
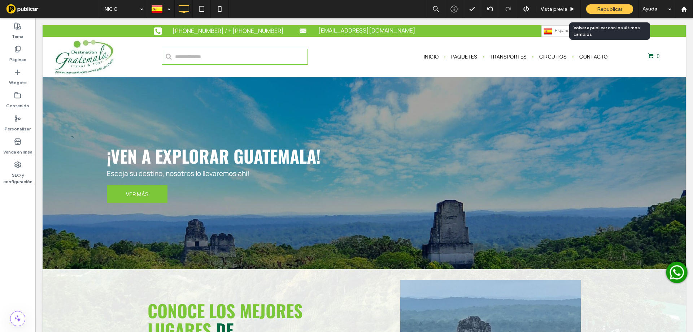
click at [617, 6] on span "Republicar" at bounding box center [609, 9] width 25 height 6
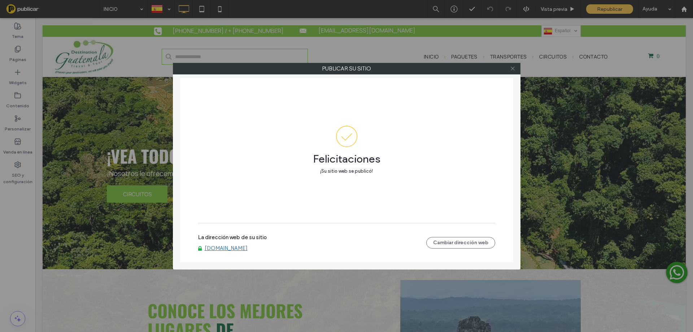
click at [514, 66] on icon at bounding box center [512, 68] width 5 height 5
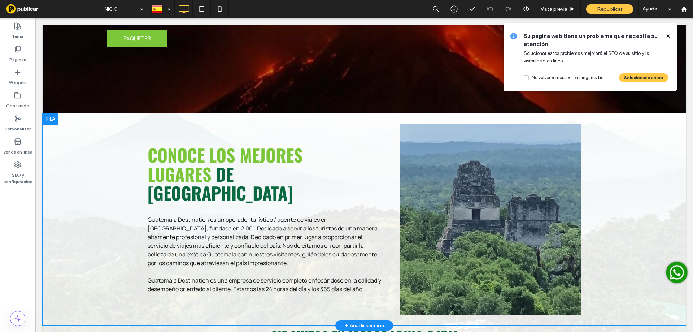
scroll to position [192, 0]
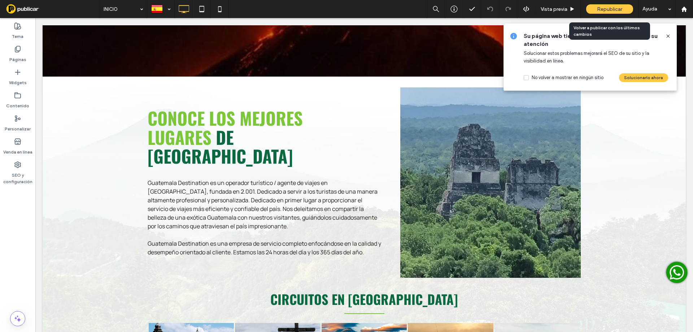
click at [598, 8] on span "Republicar" at bounding box center [609, 9] width 25 height 6
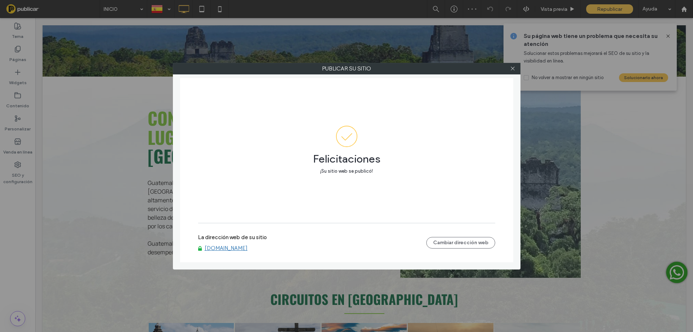
click at [222, 249] on link "[DOMAIN_NAME]" at bounding box center [226, 248] width 43 height 6
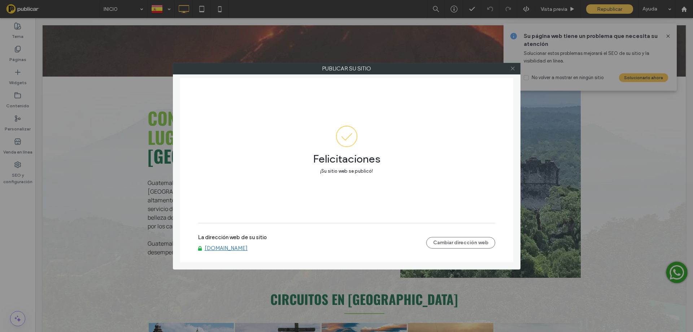
click at [515, 66] on icon at bounding box center [512, 68] width 5 height 5
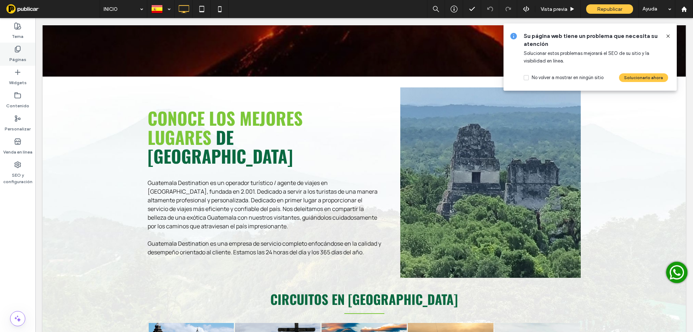
click at [7, 53] on div "Páginas" at bounding box center [17, 54] width 35 height 23
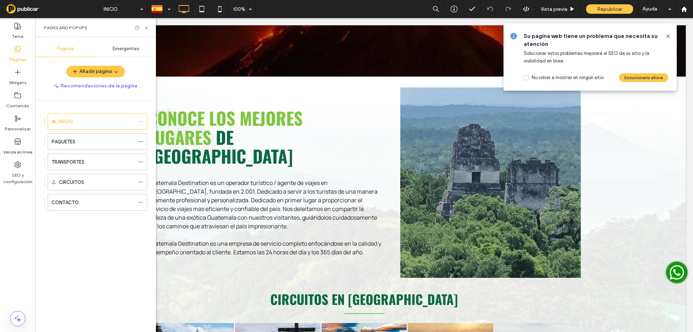
click at [126, 47] on span "Emergentes" at bounding box center [126, 49] width 27 height 6
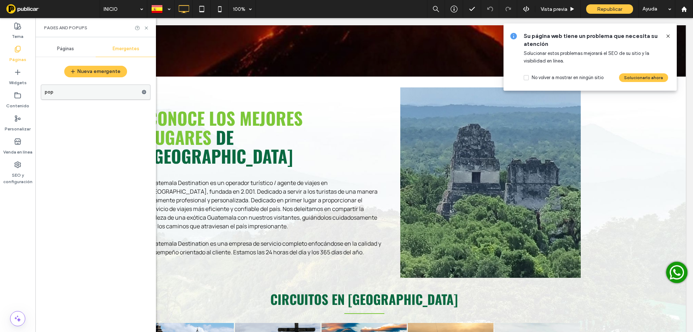
click at [97, 87] on label "pop" at bounding box center [93, 92] width 97 height 14
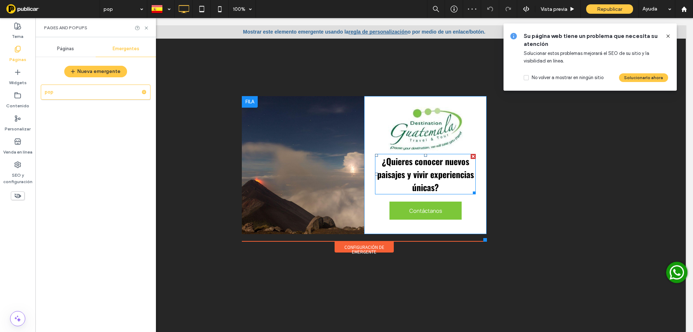
click at [427, 182] on span "¿Quieres conocer nuevos paisajes y vivir experiencias únicas?" at bounding box center [425, 174] width 97 height 39
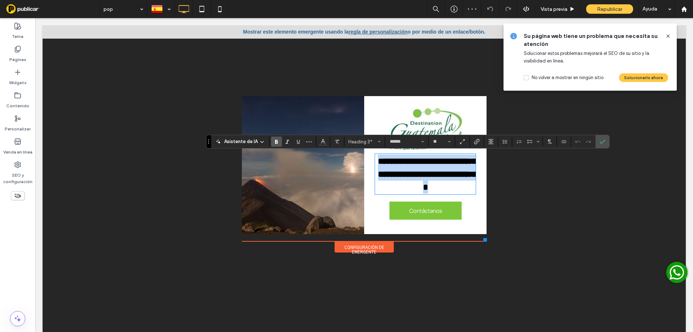
click at [432, 187] on span "**********" at bounding box center [429, 174] width 102 height 35
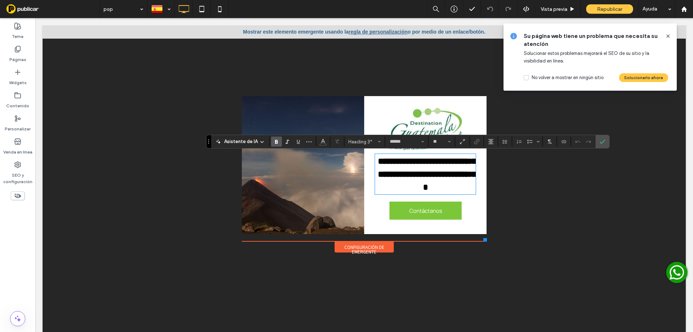
click at [430, 187] on span "**********" at bounding box center [429, 174] width 102 height 35
drag, startPoint x: 566, startPoint y: 122, endPoint x: 601, endPoint y: 140, distance: 39.7
click at [601, 140] on icon "Confirmar" at bounding box center [603, 142] width 6 height 6
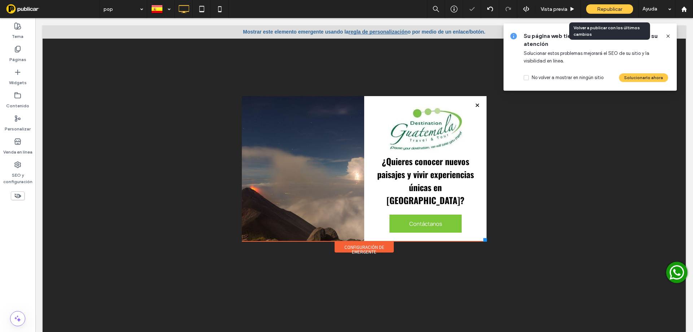
click at [596, 9] on div "Republicar" at bounding box center [609, 8] width 47 height 9
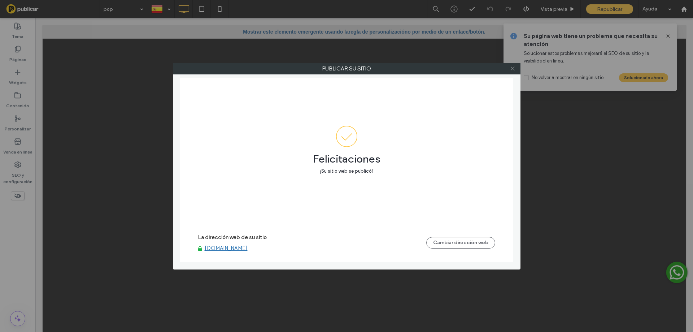
click at [514, 66] on icon at bounding box center [512, 68] width 5 height 5
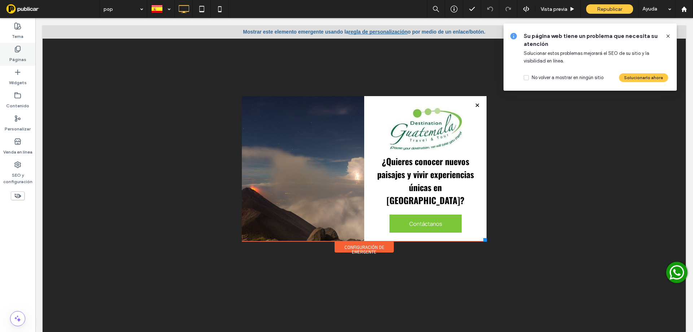
click at [26, 56] on div "Páginas" at bounding box center [17, 54] width 35 height 23
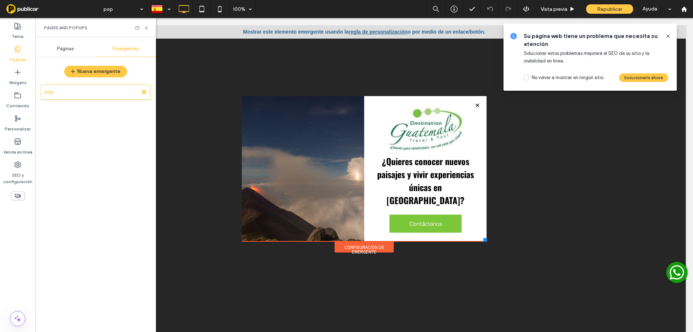
click at [64, 47] on span "Páginas" at bounding box center [65, 49] width 17 height 6
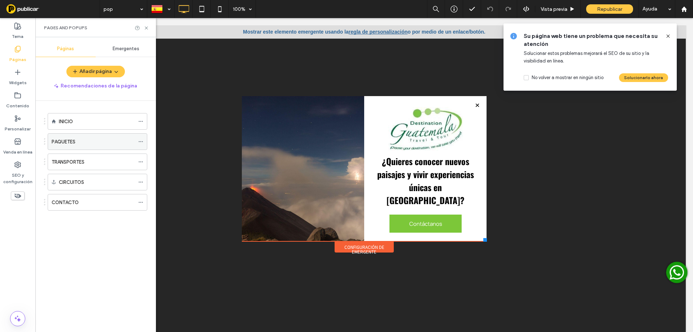
click at [65, 139] on label "PAQUETES" at bounding box center [64, 141] width 24 height 13
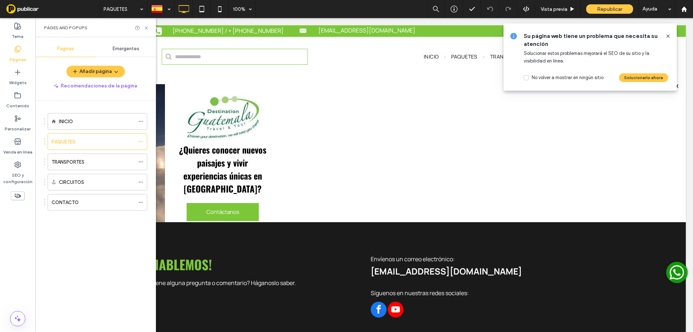
click at [147, 28] on icon at bounding box center [146, 27] width 5 height 5
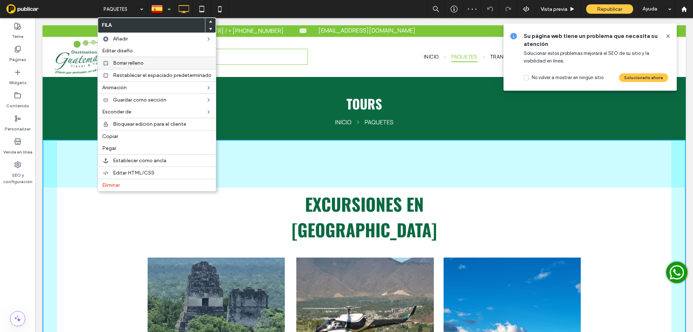
click at [140, 66] on div "Borrar relleno" at bounding box center [157, 63] width 118 height 12
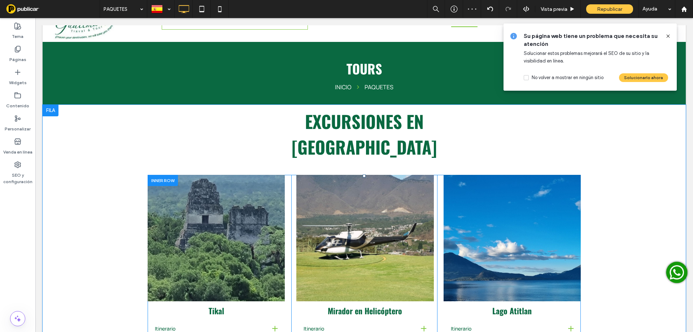
scroll to position [36, 0]
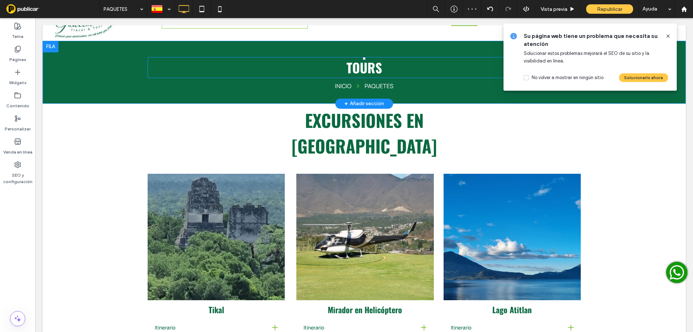
click at [362, 70] on span "TOURS" at bounding box center [365, 67] width 36 height 19
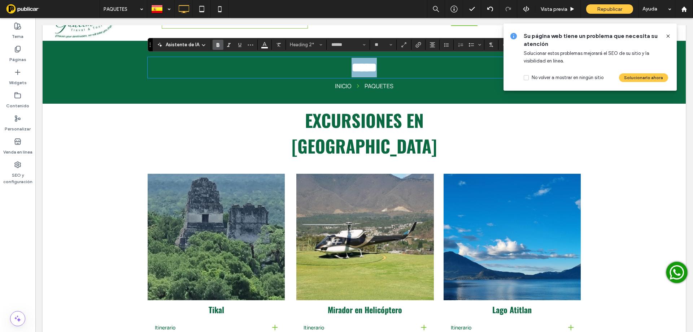
click at [383, 68] on h2 "*****" at bounding box center [364, 67] width 433 height 19
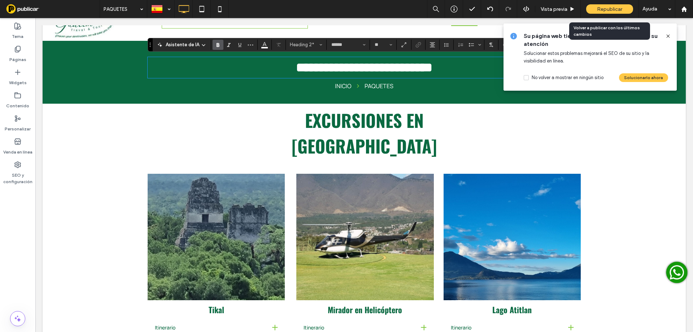
click at [609, 7] on span "Republicar" at bounding box center [609, 9] width 25 height 6
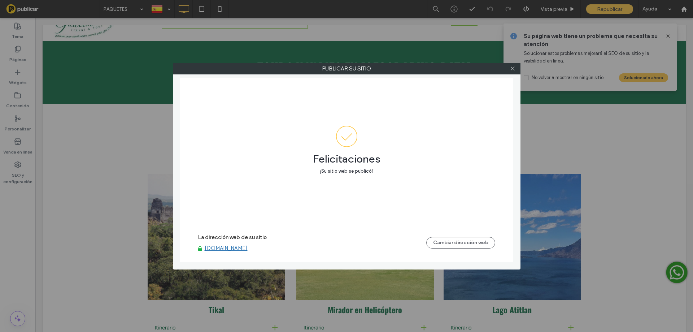
drag, startPoint x: 513, startPoint y: 68, endPoint x: 509, endPoint y: 69, distance: 4.1
click at [515, 68] on icon at bounding box center [512, 68] width 5 height 5
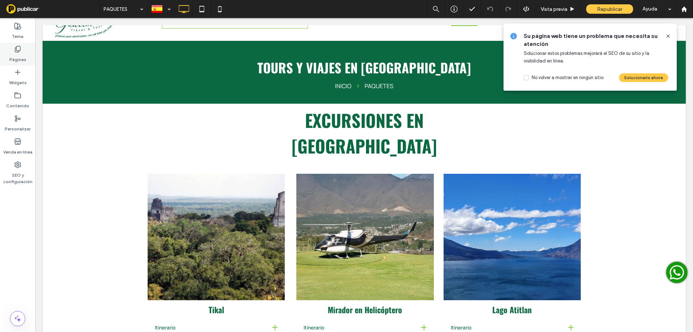
click at [5, 49] on div "Páginas" at bounding box center [17, 54] width 35 height 23
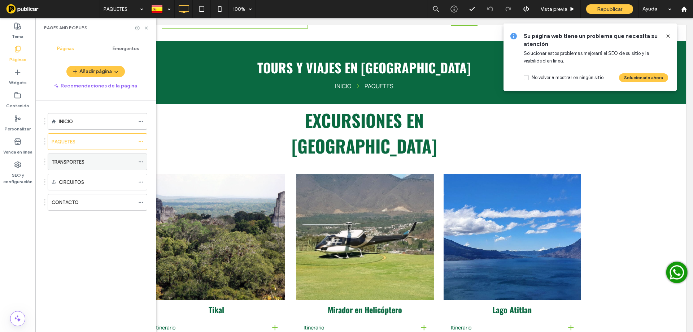
click at [77, 162] on label "TRANSPORTES" at bounding box center [68, 162] width 33 height 13
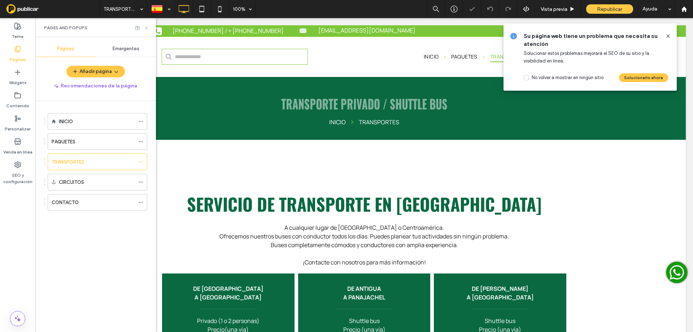
click at [147, 29] on icon at bounding box center [146, 27] width 5 height 5
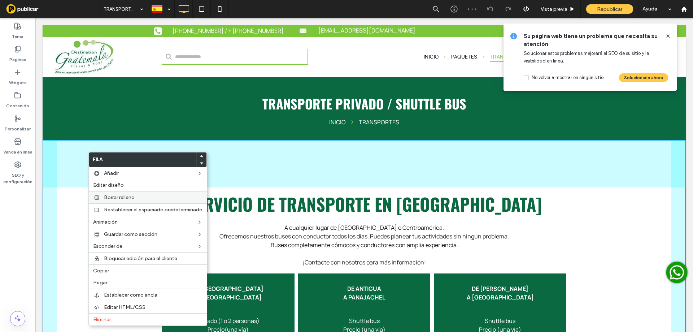
click at [113, 196] on span "Borrar relleno" at bounding box center [119, 197] width 31 height 6
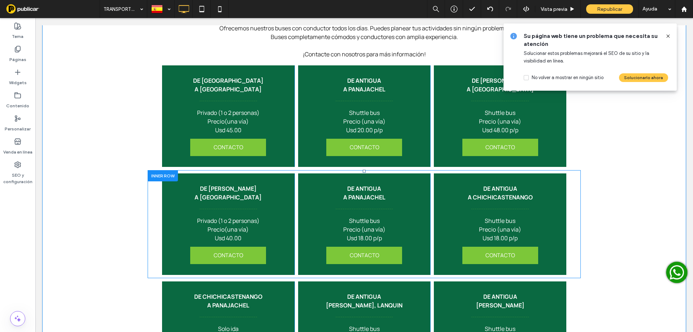
scroll to position [217, 0]
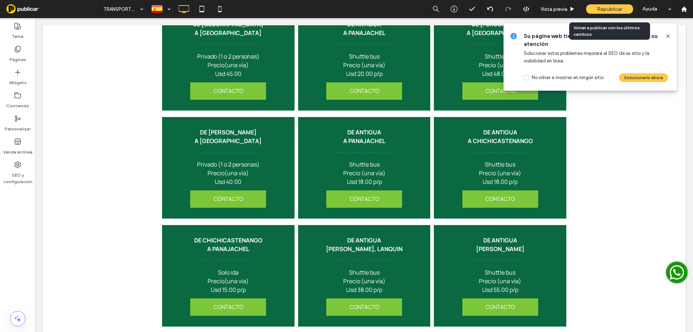
click at [610, 8] on span "Republicar" at bounding box center [609, 9] width 25 height 6
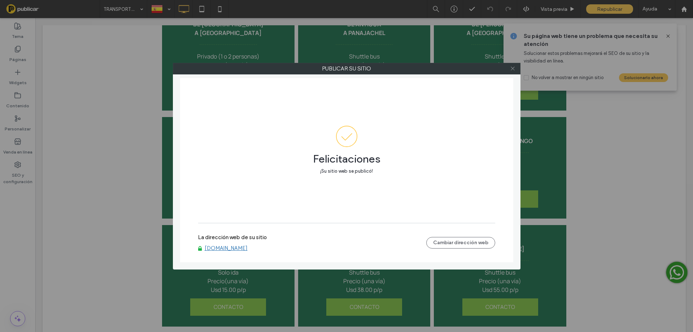
click at [512, 66] on icon at bounding box center [512, 68] width 5 height 5
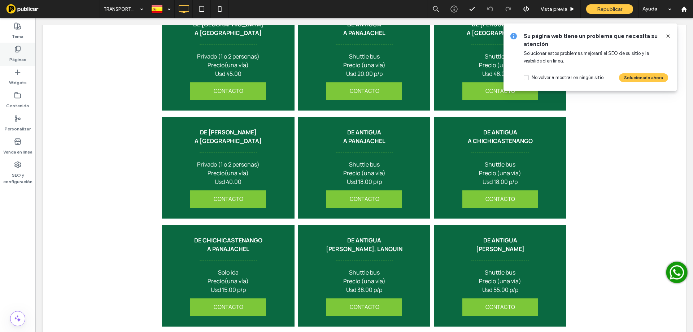
click at [18, 54] on label "Páginas" at bounding box center [17, 58] width 17 height 10
click at [17, 53] on label "Páginas" at bounding box center [17, 58] width 17 height 10
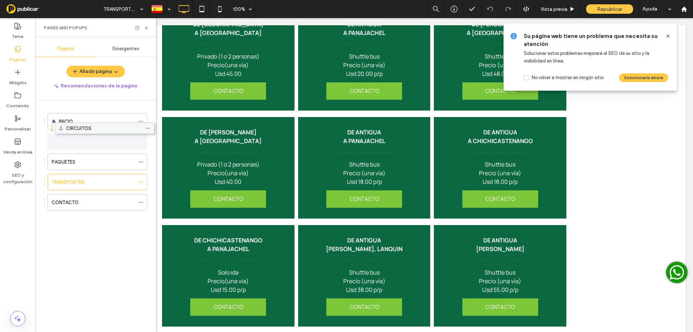
drag, startPoint x: 66, startPoint y: 181, endPoint x: 74, endPoint y: 130, distance: 51.8
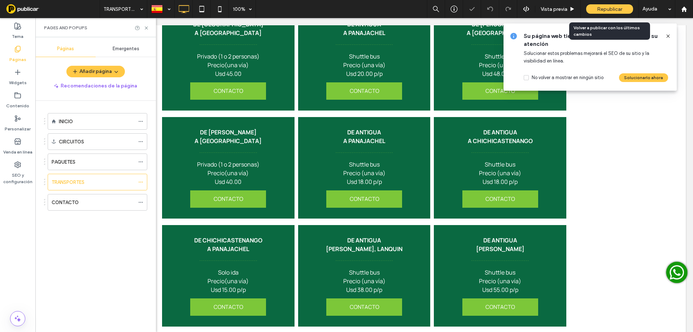
click at [594, 13] on div "Republicar" at bounding box center [609, 8] width 47 height 9
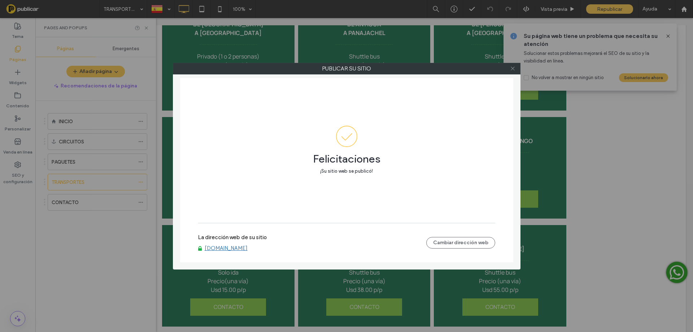
click at [511, 69] on icon at bounding box center [512, 68] width 5 height 5
